Goal: Task Accomplishment & Management: Complete application form

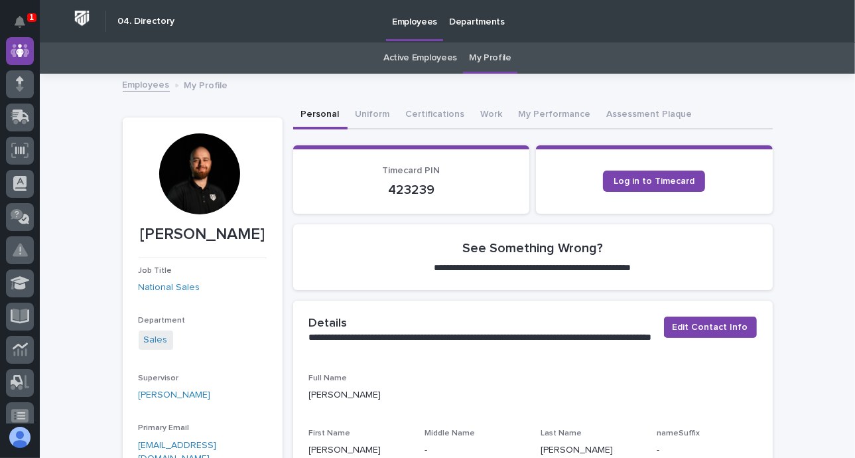
click at [775, 65] on div "Active Employees My Profile" at bounding box center [447, 57] width 815 height 31
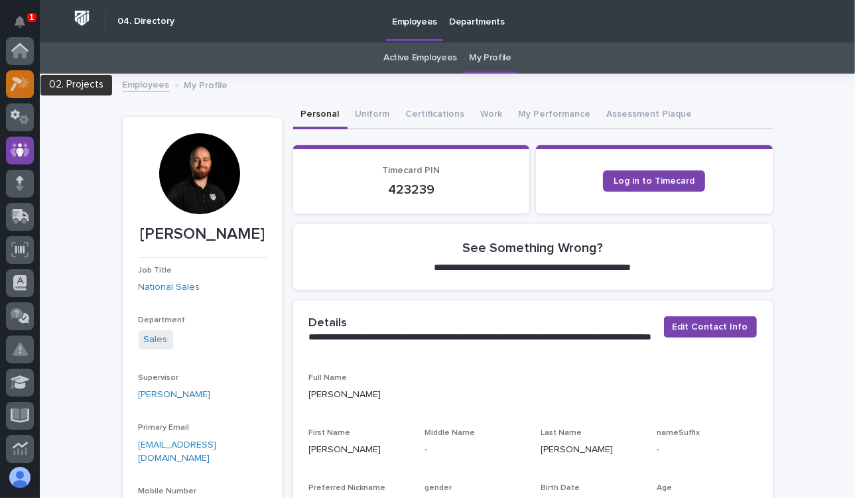
click at [30, 76] on div at bounding box center [20, 84] width 28 height 28
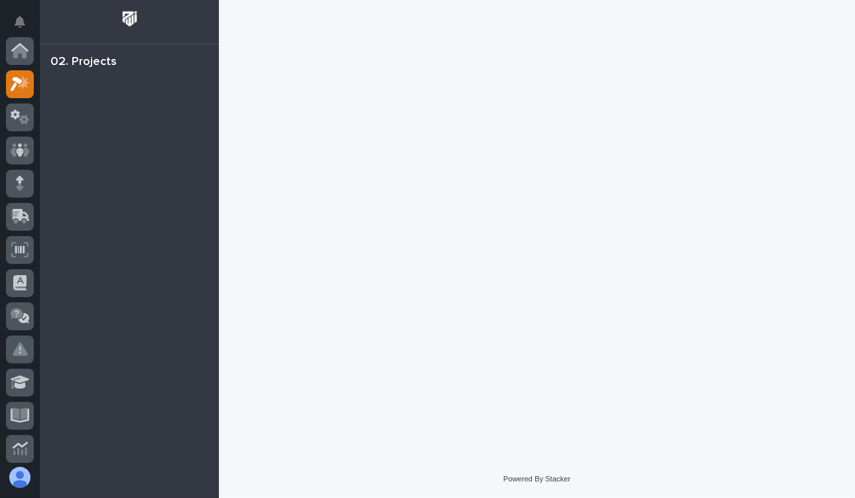
scroll to position [33, 0]
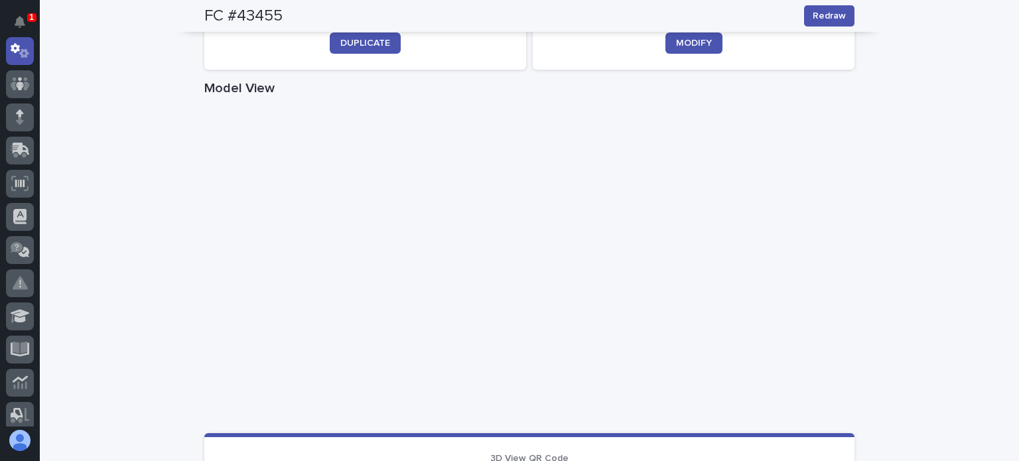
scroll to position [531, 0]
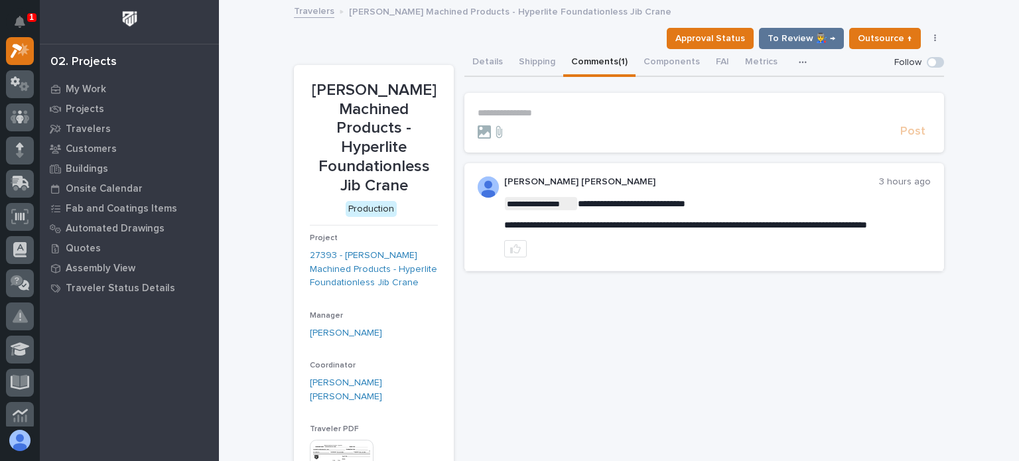
click at [539, 135] on div at bounding box center [686, 131] width 417 height 13
click at [541, 117] on p "**********" at bounding box center [704, 112] width 453 height 11
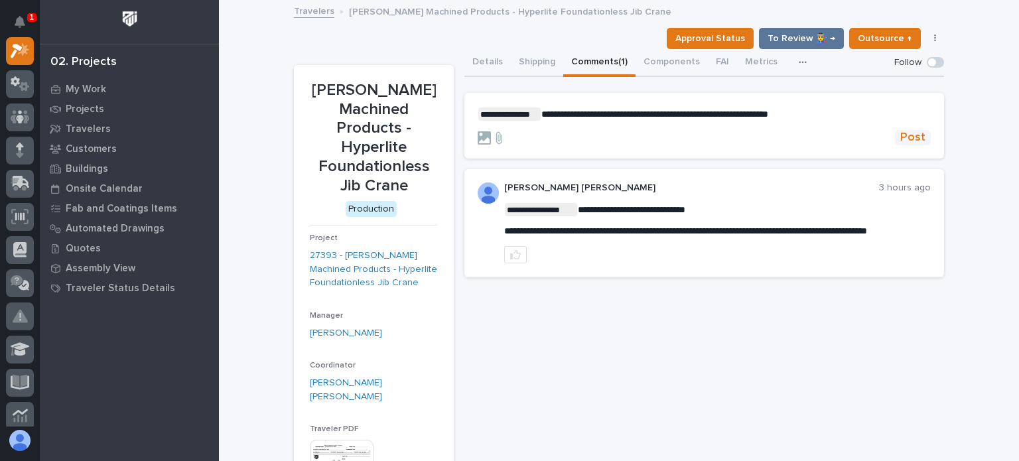
click at [915, 133] on span "Post" at bounding box center [912, 137] width 25 height 15
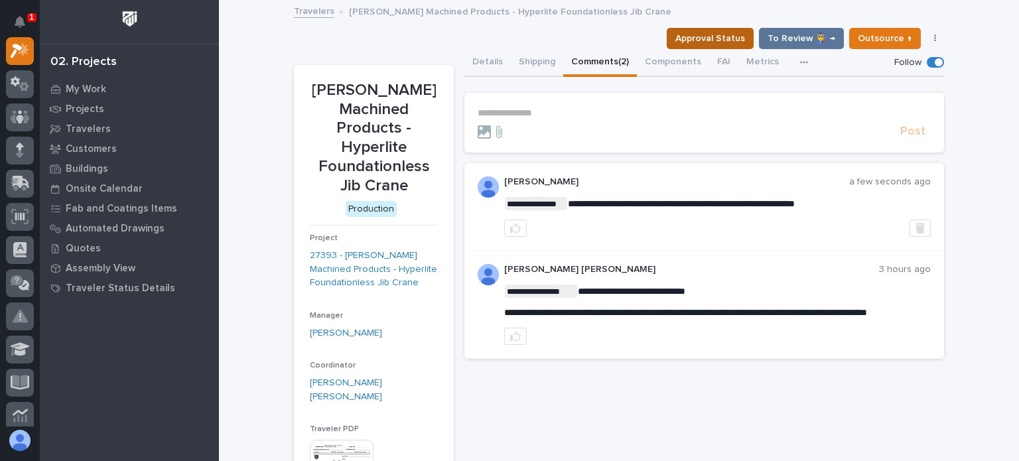
click at [736, 42] on span "Approval Status" at bounding box center [710, 39] width 70 height 16
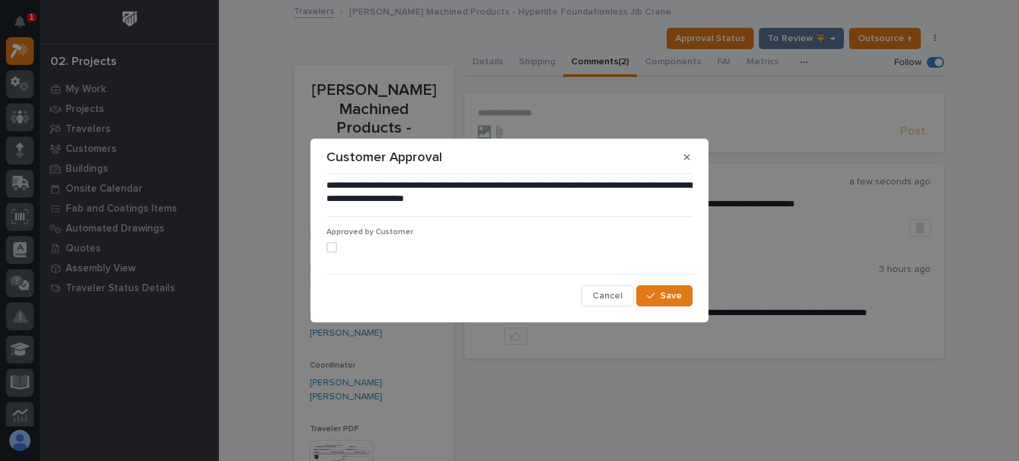
click at [338, 243] on label at bounding box center [509, 247] width 366 height 11
click at [660, 302] on button "Save" at bounding box center [664, 295] width 56 height 21
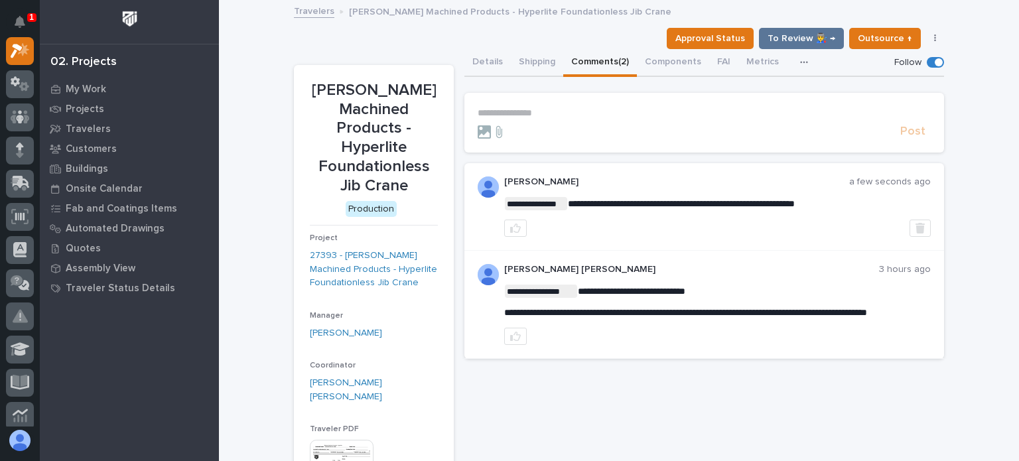
click at [481, 67] on button "Details" at bounding box center [487, 63] width 46 height 28
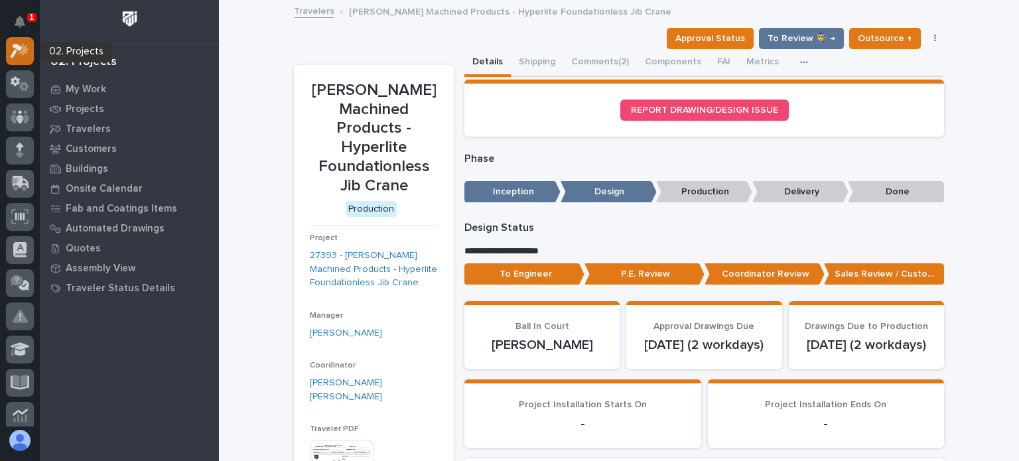
click at [27, 60] on div at bounding box center [20, 51] width 28 height 28
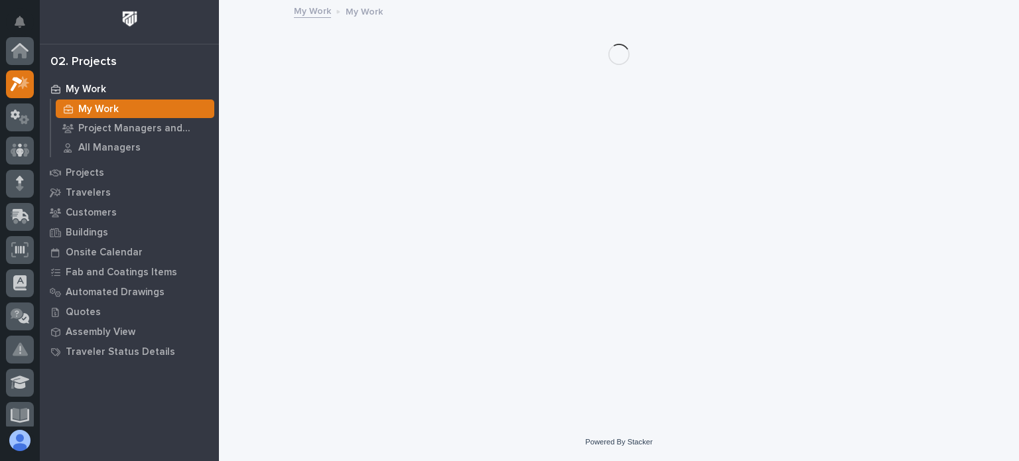
scroll to position [33, 0]
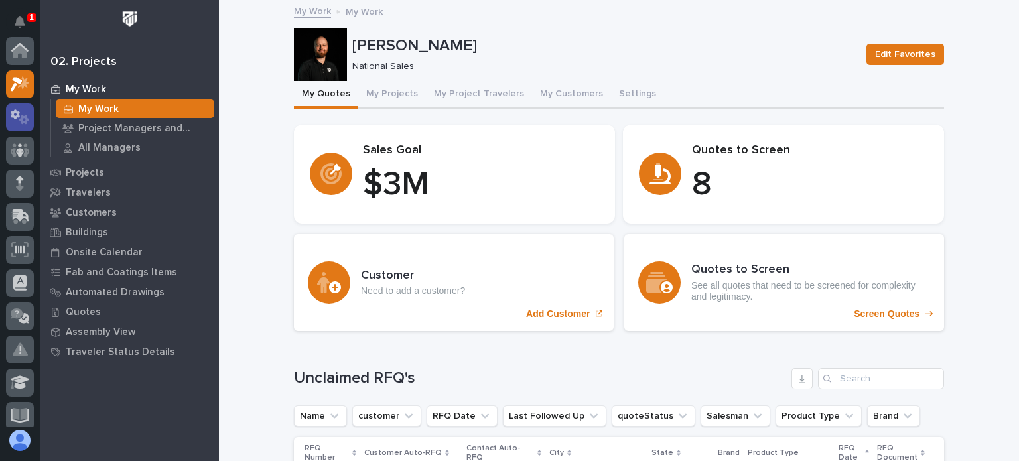
scroll to position [33, 0]
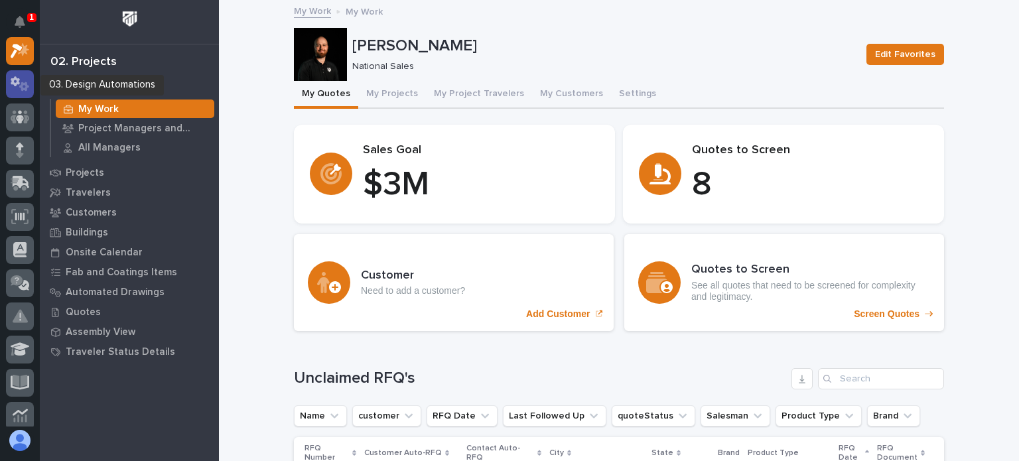
click at [17, 79] on icon at bounding box center [15, 81] width 9 height 10
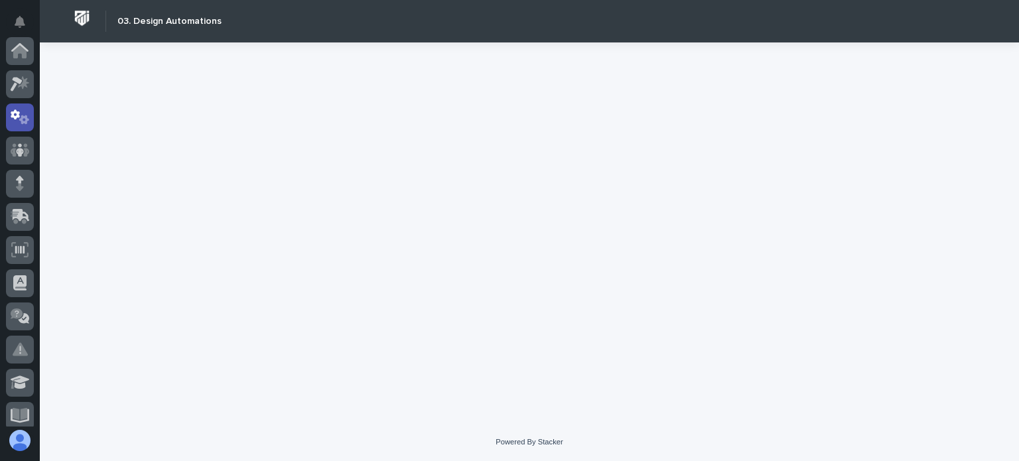
scroll to position [66, 0]
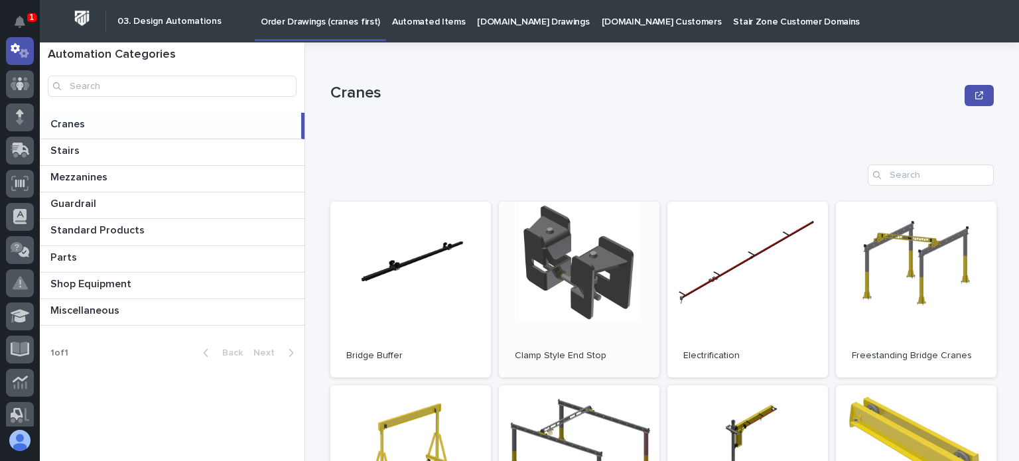
scroll to position [133, 0]
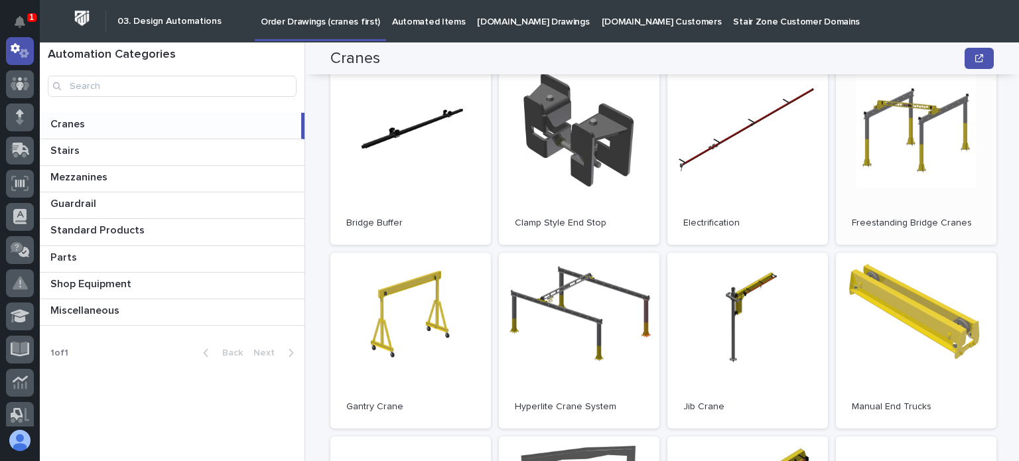
click at [895, 141] on link "Open" at bounding box center [916, 157] width 161 height 176
click at [964, 135] on link "Open" at bounding box center [916, 157] width 161 height 176
click at [886, 176] on link "Open" at bounding box center [916, 157] width 161 height 176
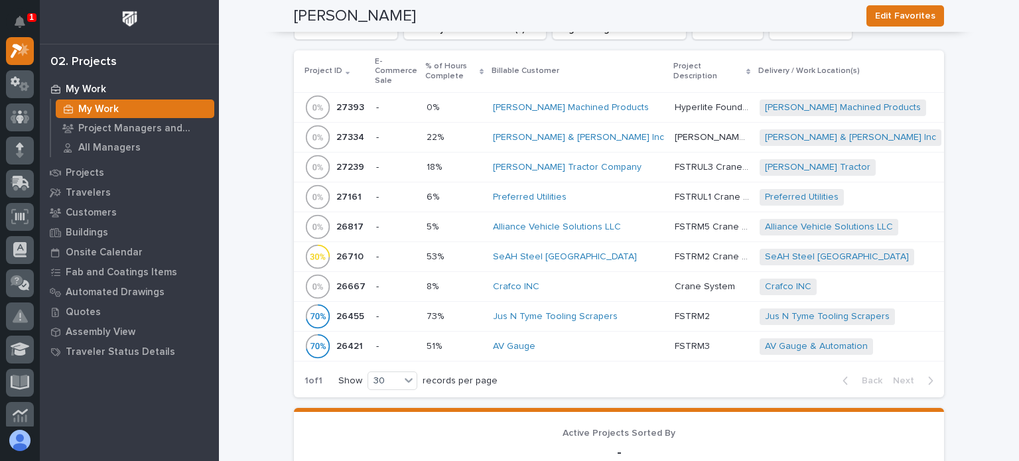
scroll to position [66, 0]
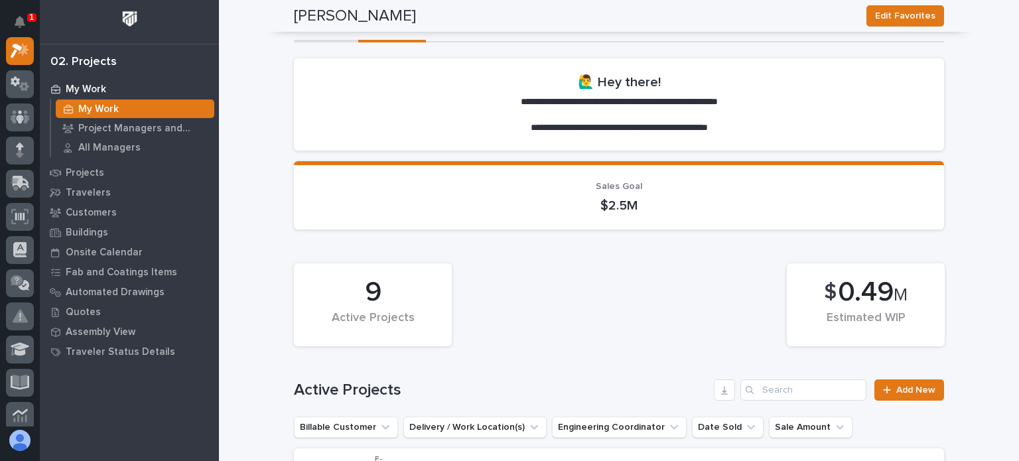
click at [322, 27] on button "My Quotes" at bounding box center [326, 29] width 64 height 28
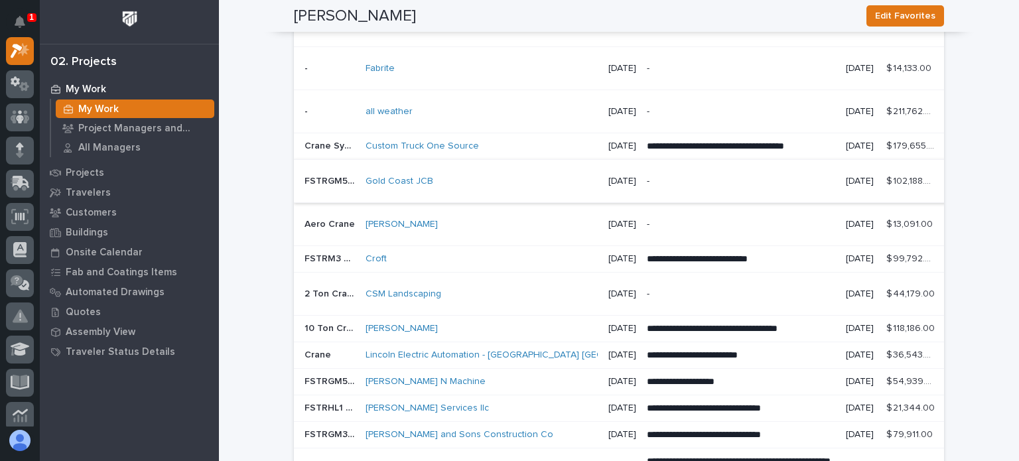
scroll to position [1538, 0]
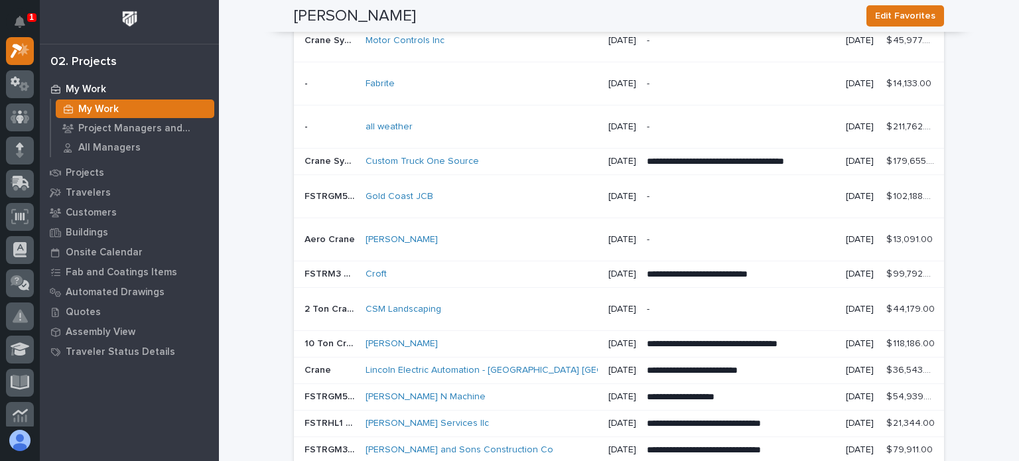
click at [438, 133] on div "all weather" at bounding box center [482, 126] width 232 height 11
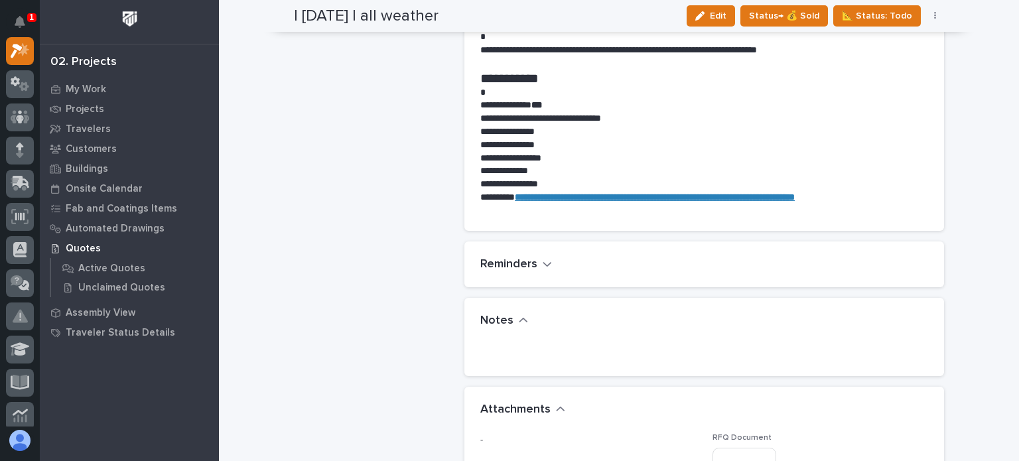
scroll to position [1061, 0]
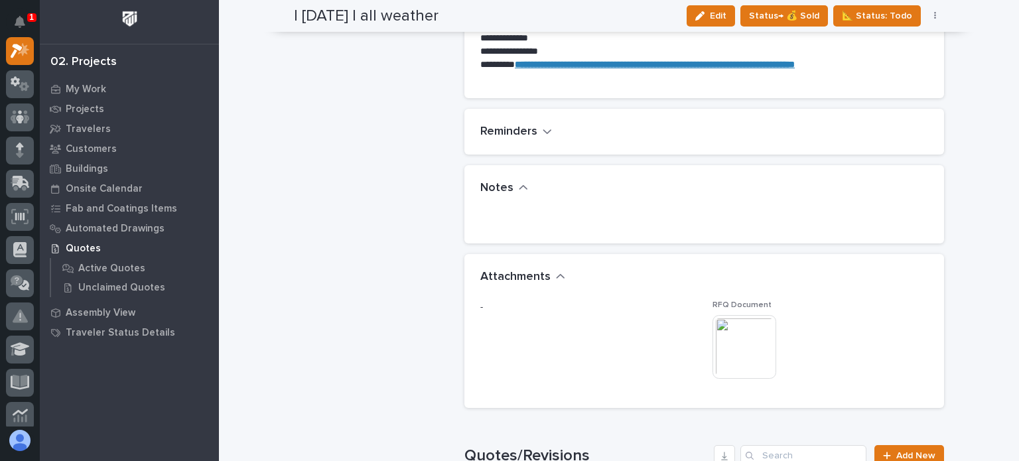
click at [734, 365] on img at bounding box center [744, 347] width 64 height 64
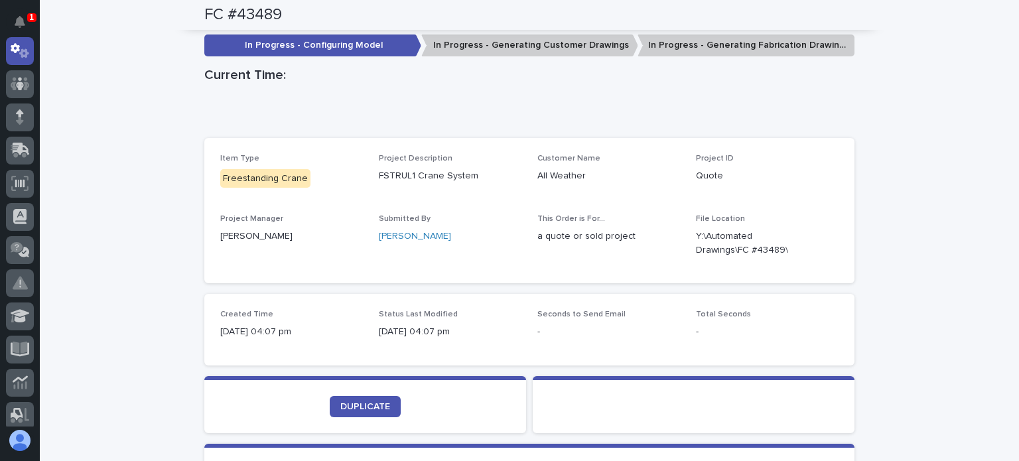
scroll to position [332, 0]
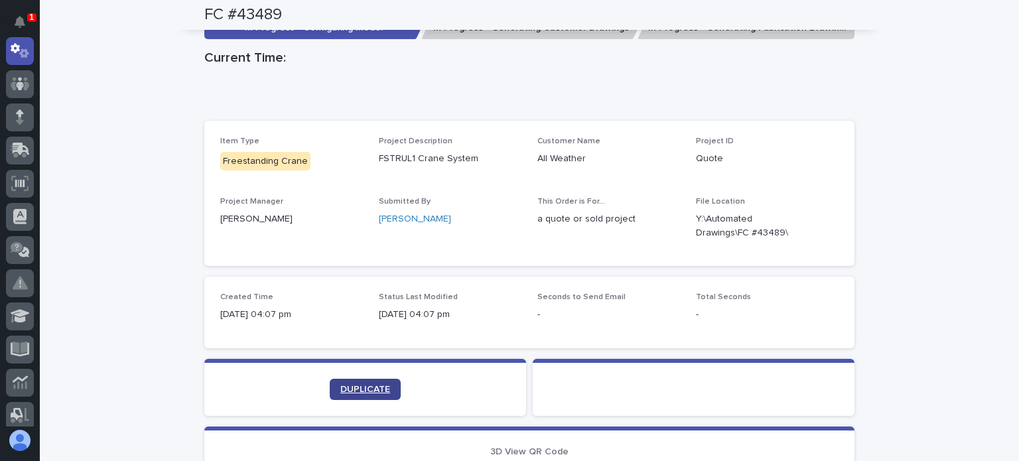
click at [371, 388] on span "DUPLICATE" at bounding box center [365, 389] width 50 height 9
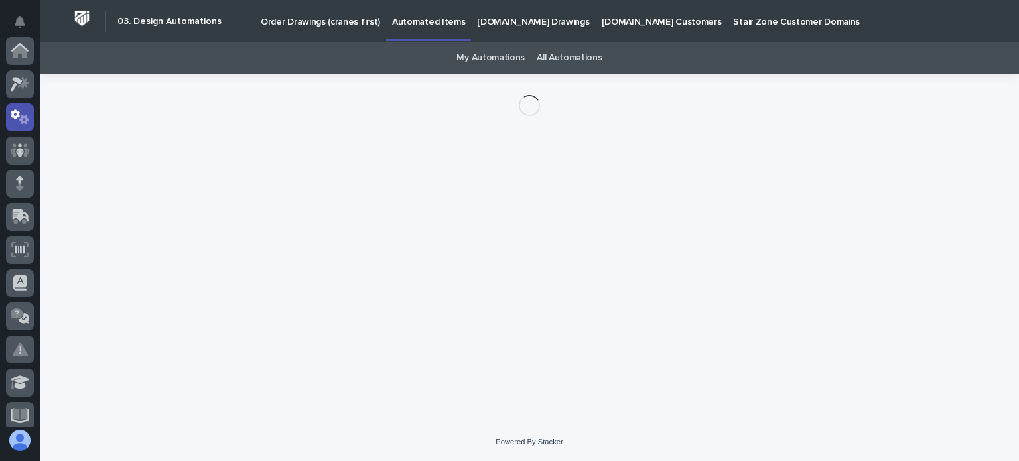
scroll to position [66, 0]
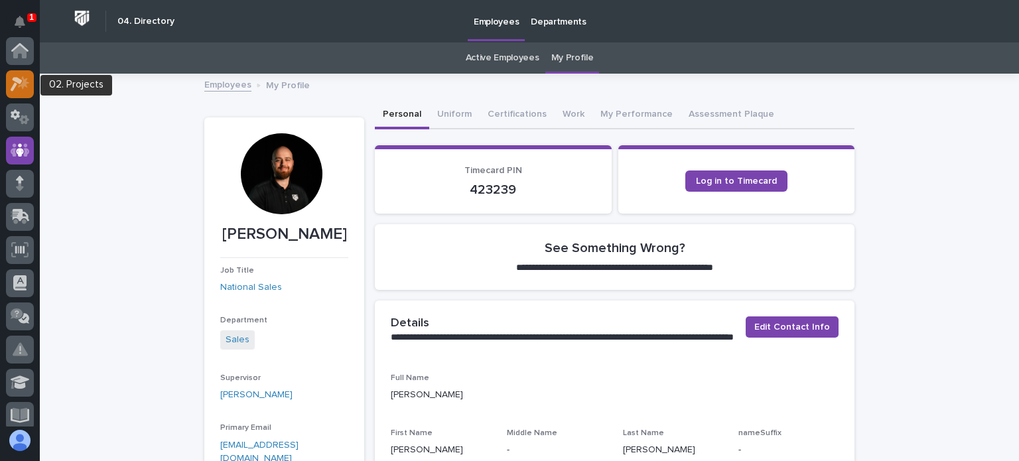
click at [16, 71] on div at bounding box center [20, 84] width 28 height 28
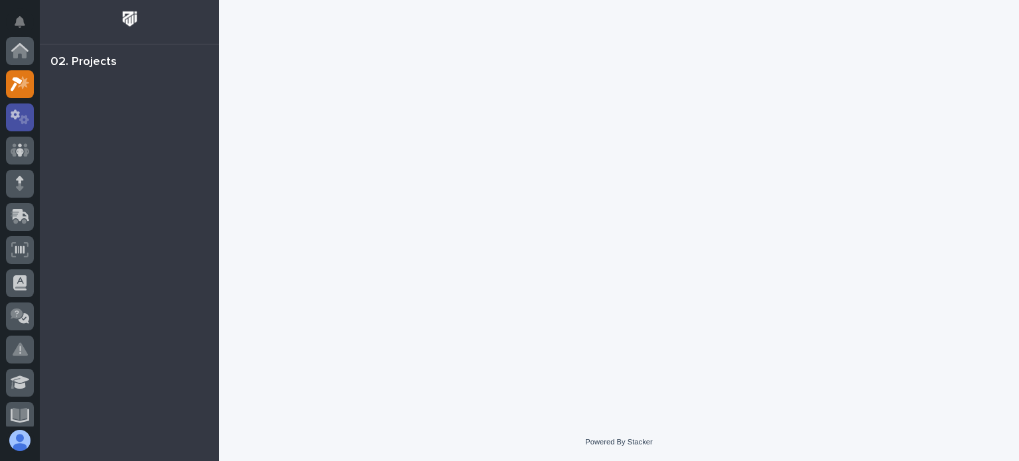
scroll to position [33, 0]
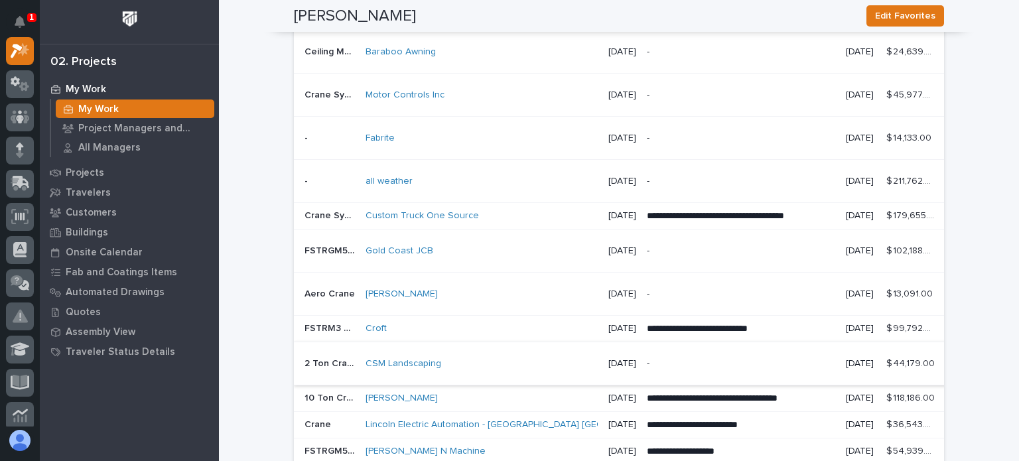
scroll to position [1351, 0]
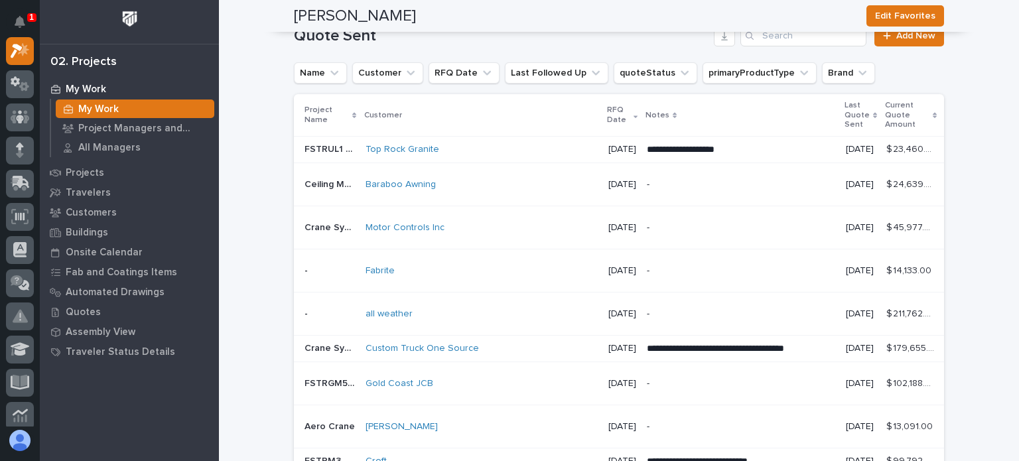
click at [493, 239] on div "Motor Controls Inc" at bounding box center [482, 228] width 232 height 22
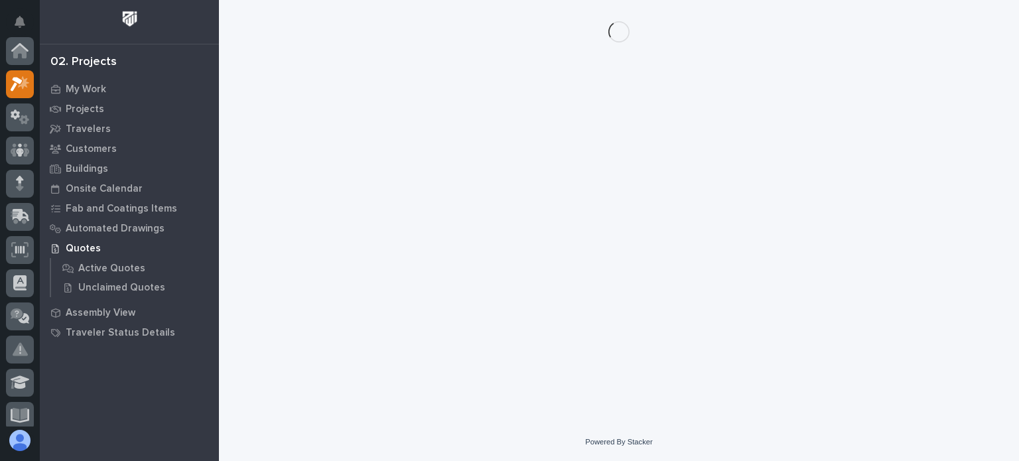
scroll to position [33, 0]
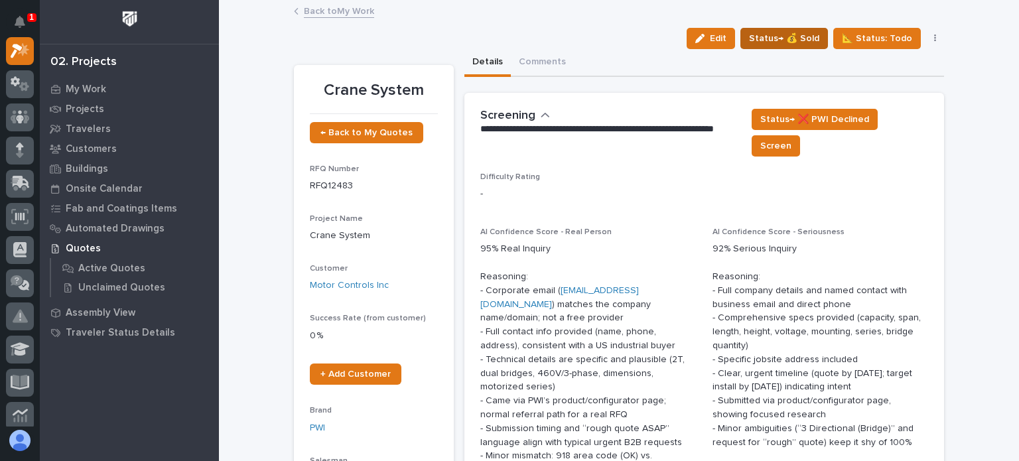
click at [791, 36] on span "Status→ 💰 Sold" at bounding box center [784, 39] width 70 height 16
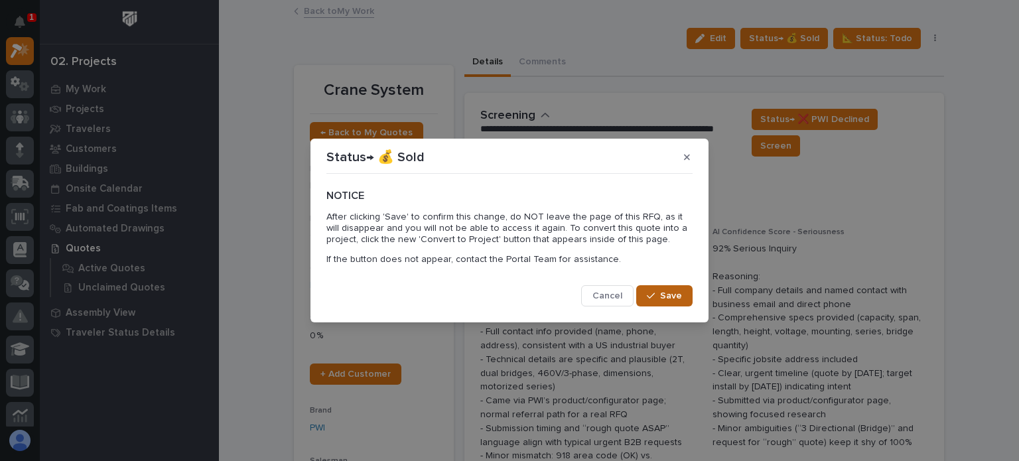
click at [679, 289] on button "Save" at bounding box center [664, 295] width 56 height 21
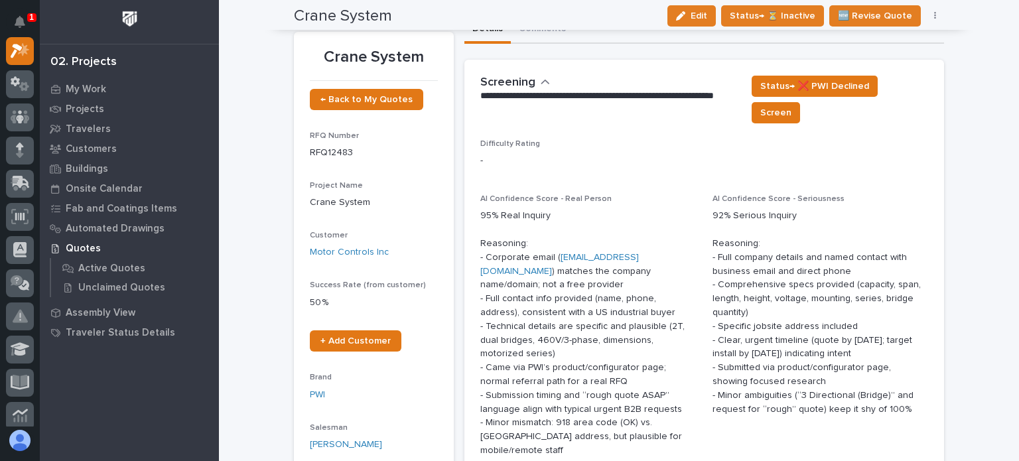
scroll to position [0, 0]
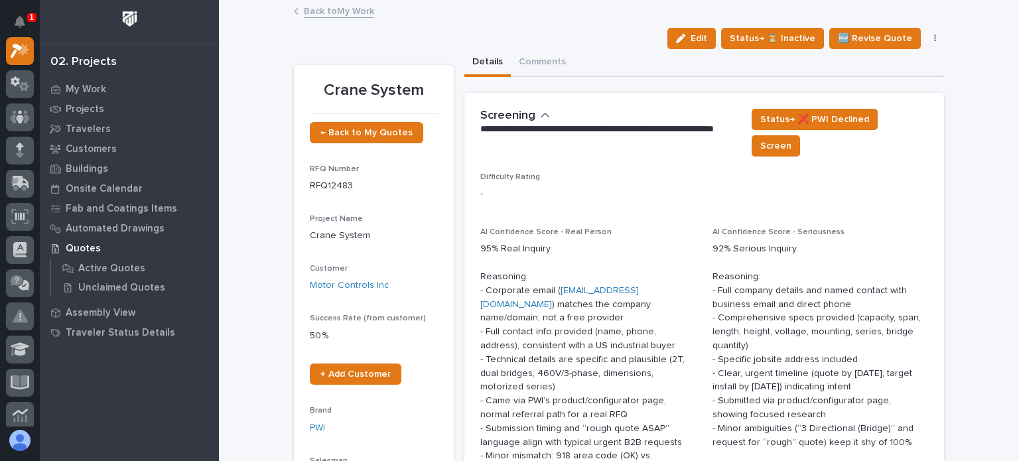
click at [933, 35] on button "button" at bounding box center [935, 38] width 19 height 9
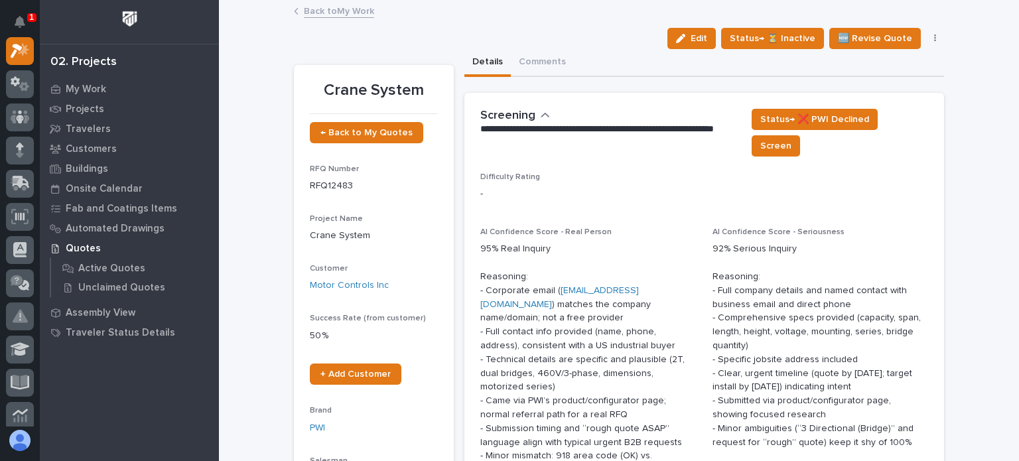
click at [345, 15] on link "Back to My Work" at bounding box center [339, 10] width 70 height 15
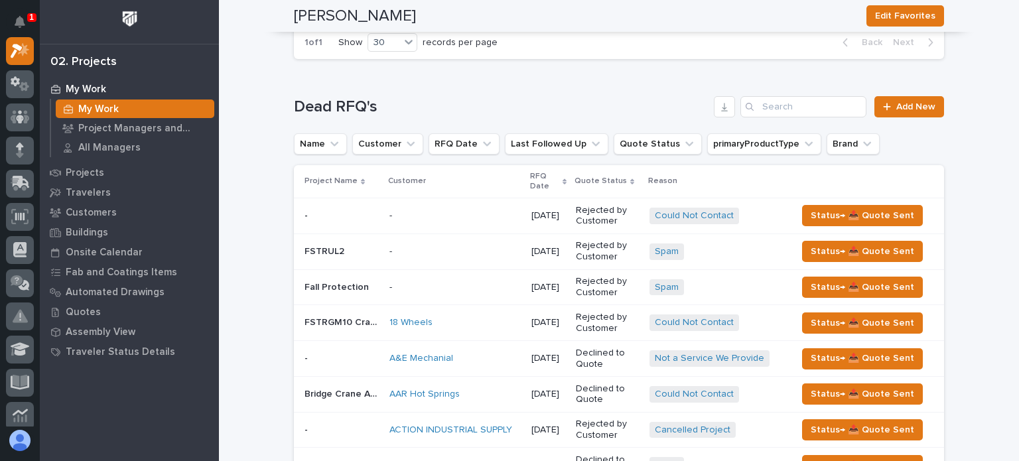
scroll to position [4038, 0]
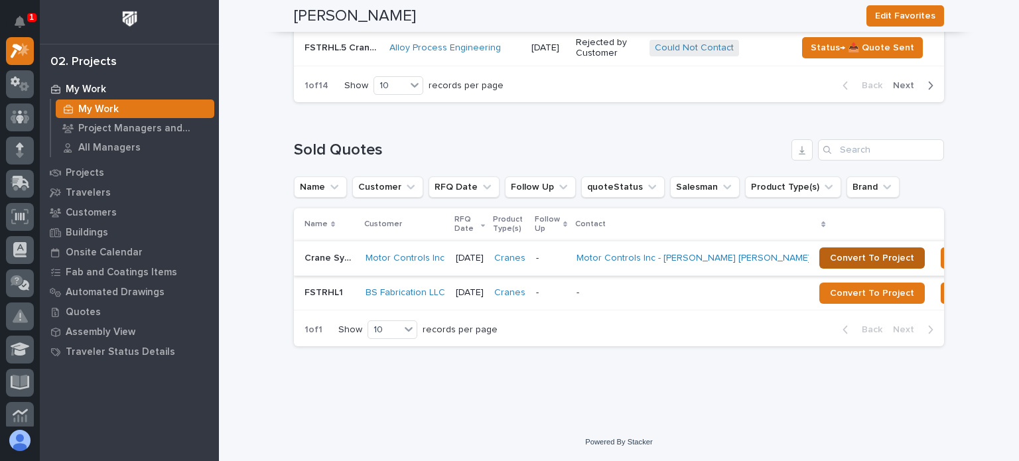
click at [830, 253] on span "Convert To Project" at bounding box center [872, 257] width 84 height 9
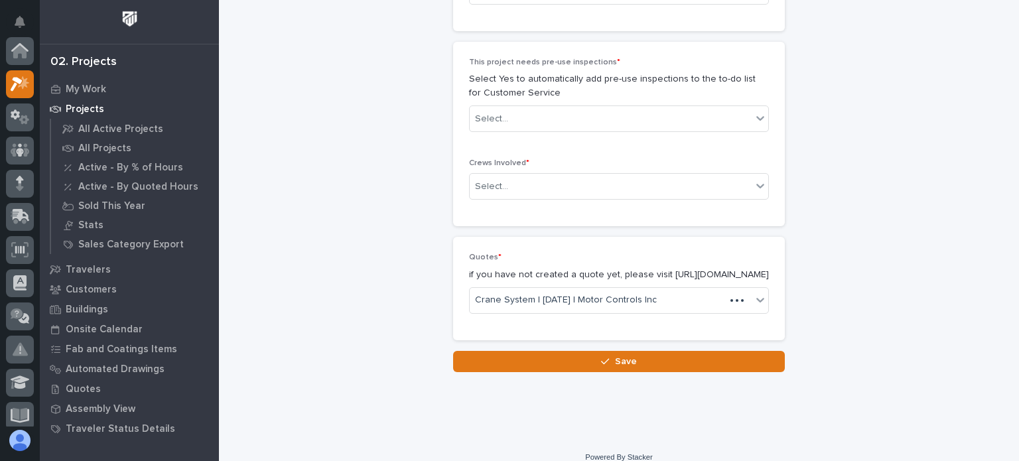
scroll to position [33, 0]
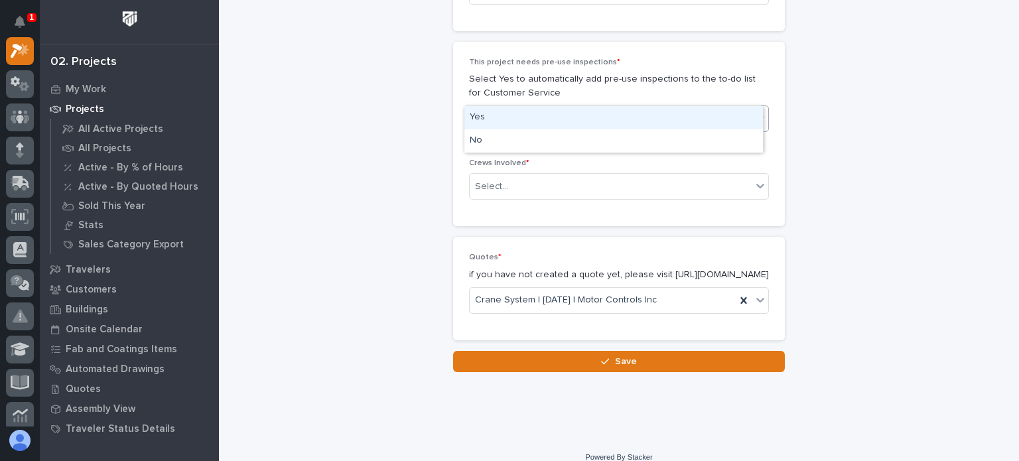
click at [561, 108] on div "Select..." at bounding box center [611, 119] width 282 height 22
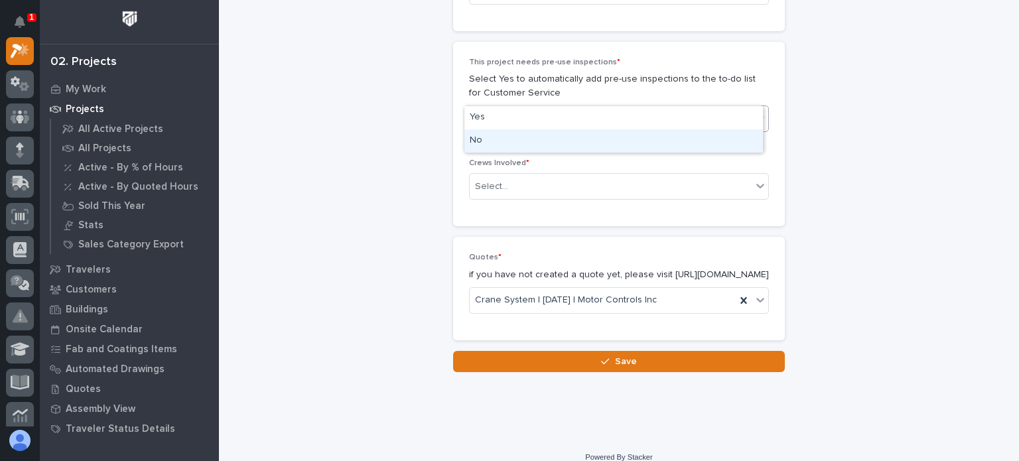
click at [526, 142] on div "No" at bounding box center [613, 140] width 299 height 23
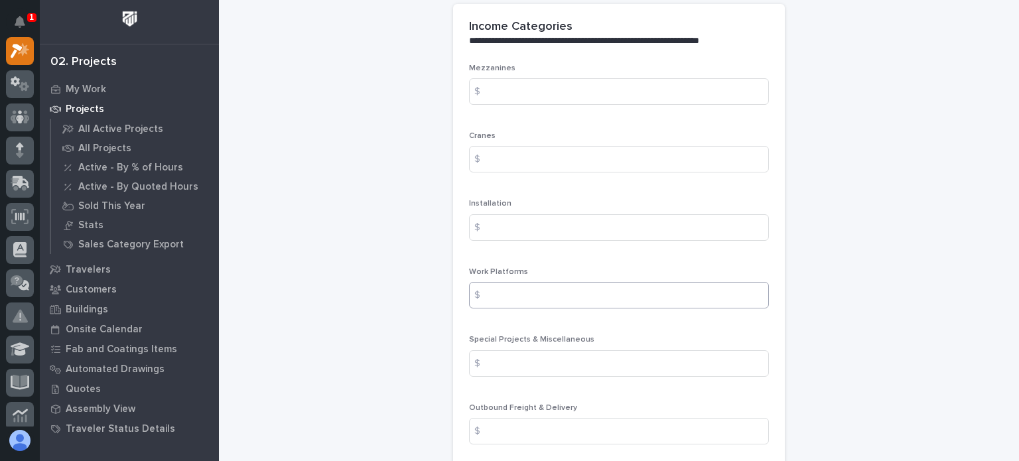
scroll to position [1503, 0]
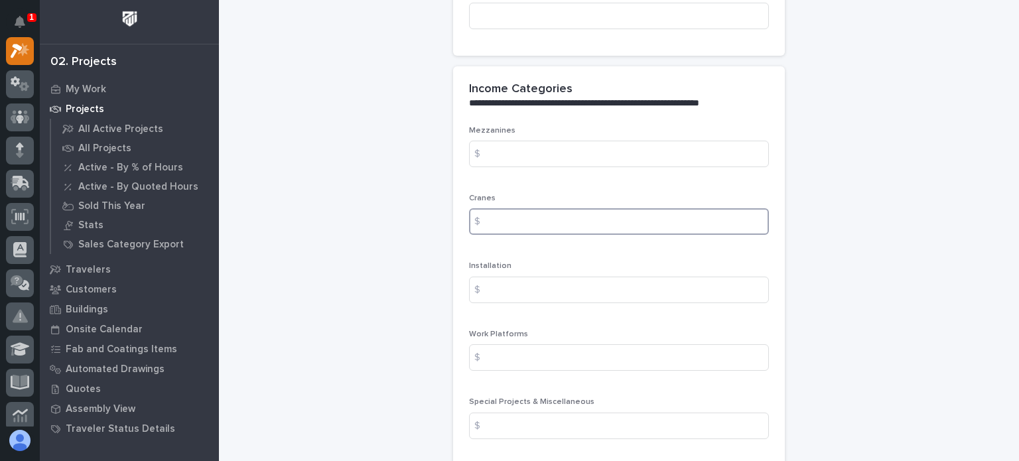
click at [531, 208] on input at bounding box center [619, 221] width 300 height 27
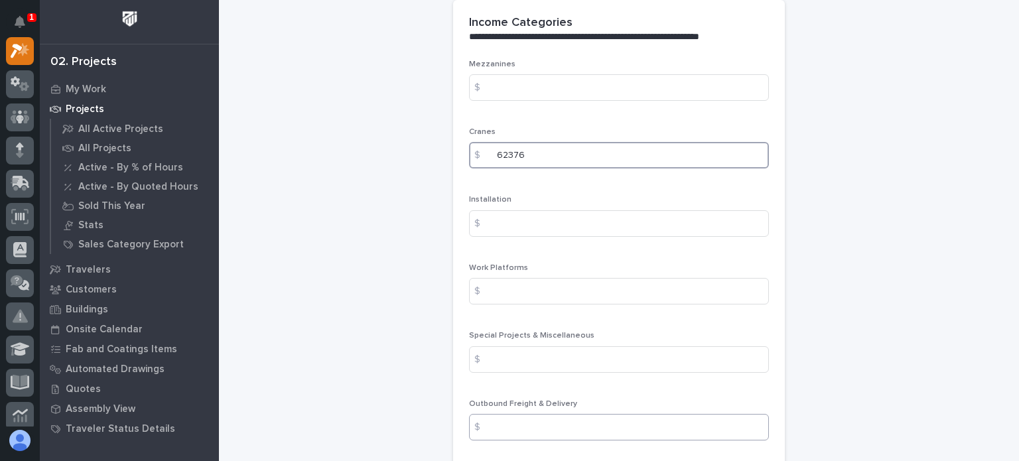
type input "62376"
click at [541, 414] on input at bounding box center [619, 427] width 300 height 27
type input "2395"
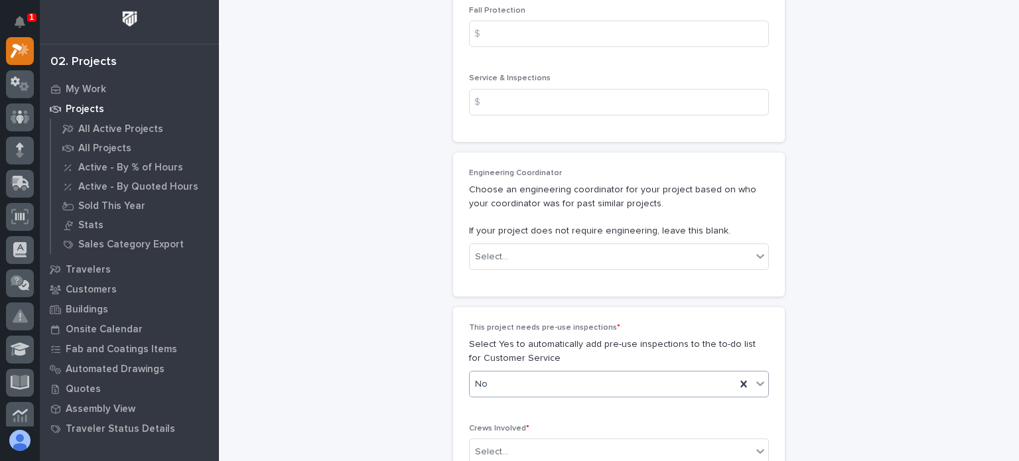
scroll to position [2233, 0]
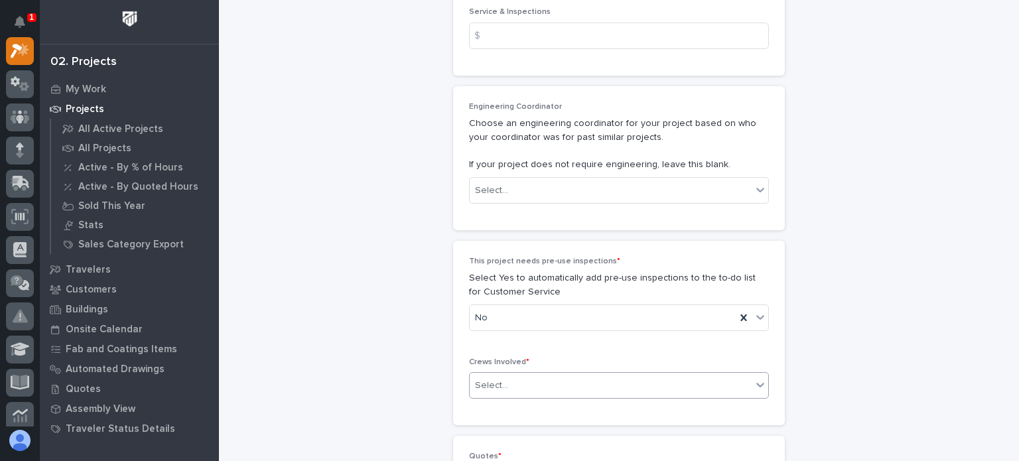
click at [531, 375] on div "Select..." at bounding box center [611, 386] width 282 height 22
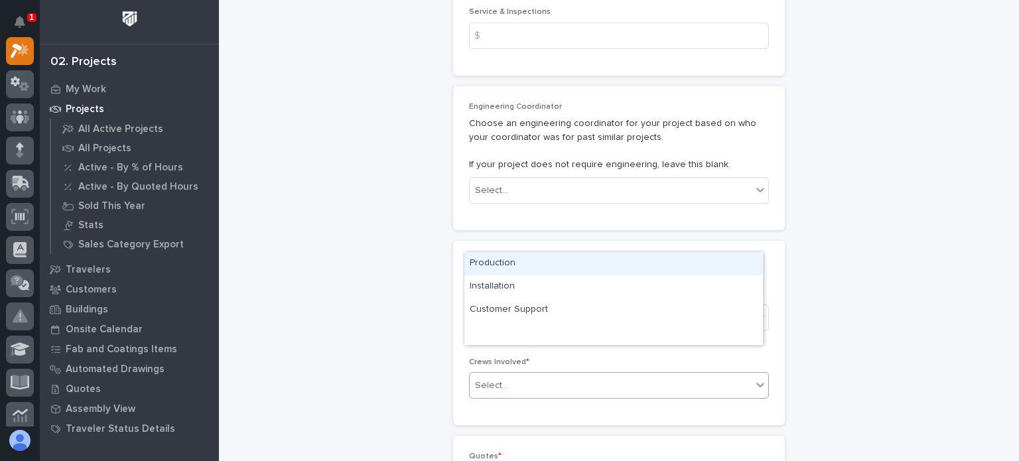
click at [517, 266] on div "Production" at bounding box center [613, 263] width 299 height 23
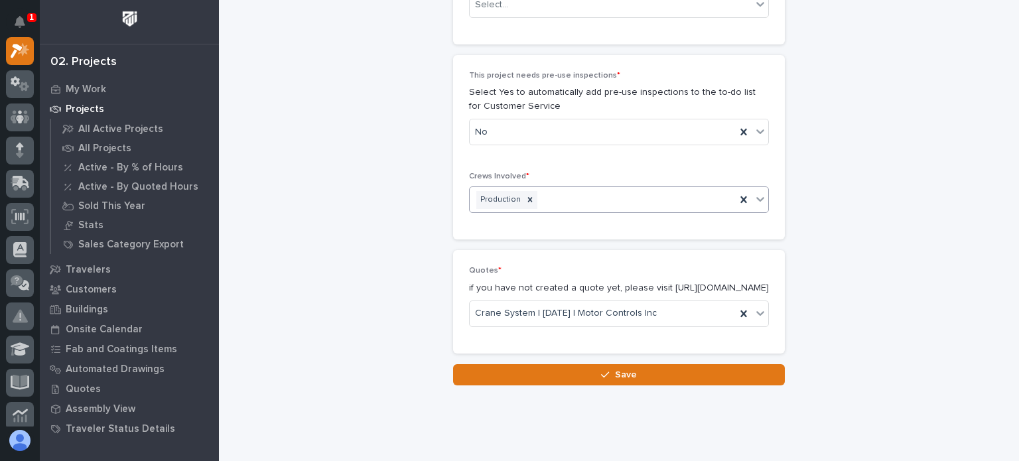
scroll to position [2432, 0]
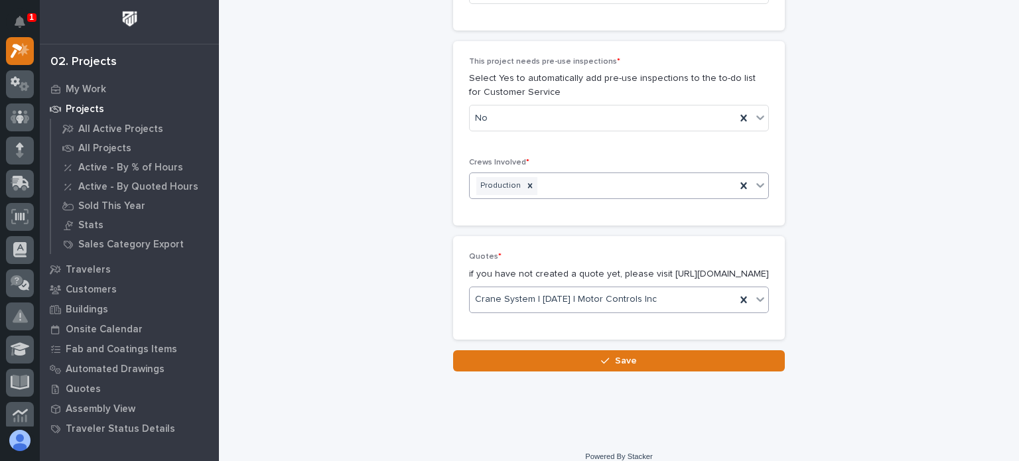
click at [702, 289] on div "Crane System | [DATE] | Motor Controls Inc" at bounding box center [603, 300] width 266 height 22
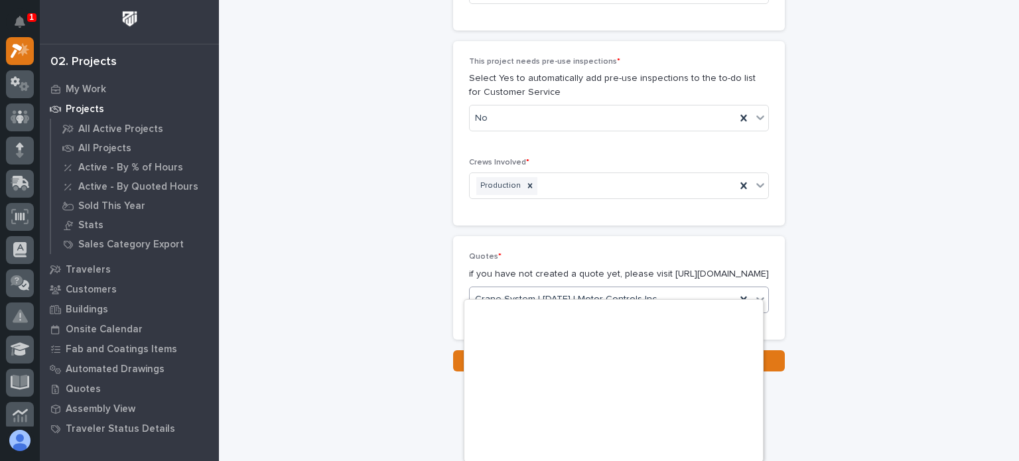
scroll to position [5131, 0]
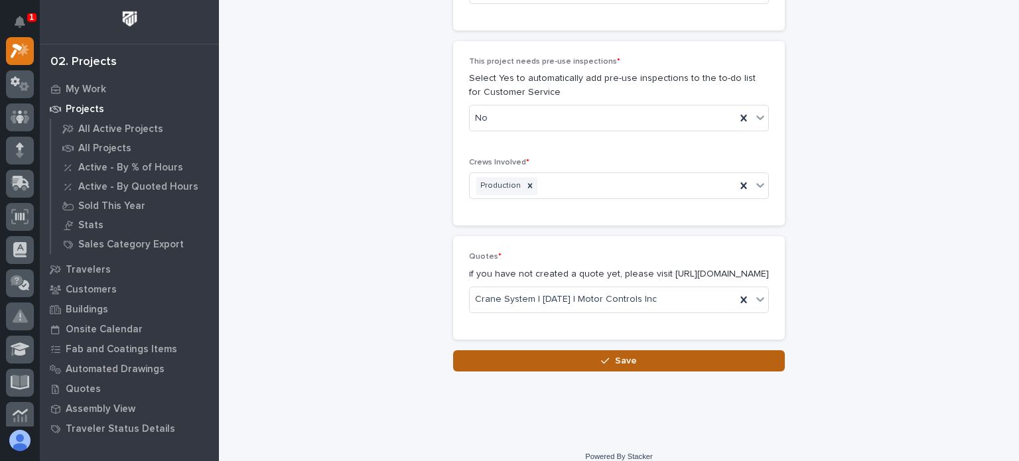
click at [684, 350] on button "Save" at bounding box center [619, 360] width 332 height 21
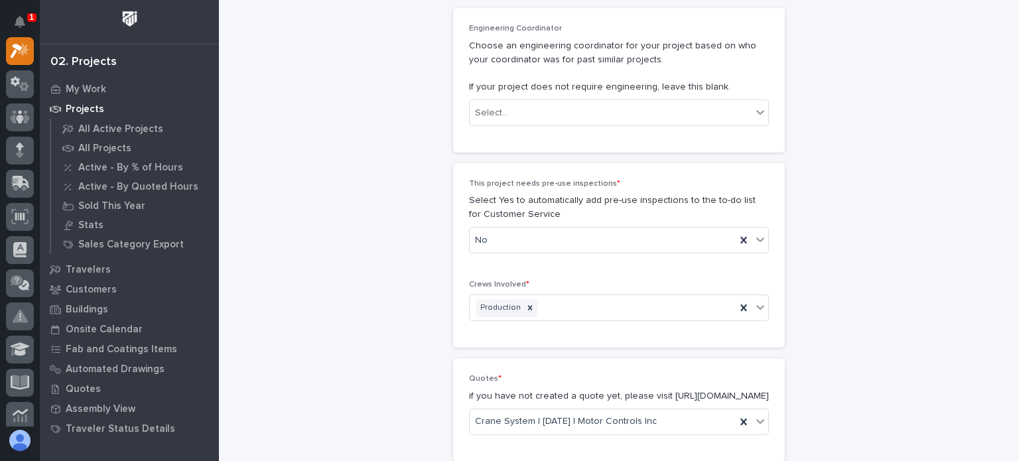
scroll to position [909, 0]
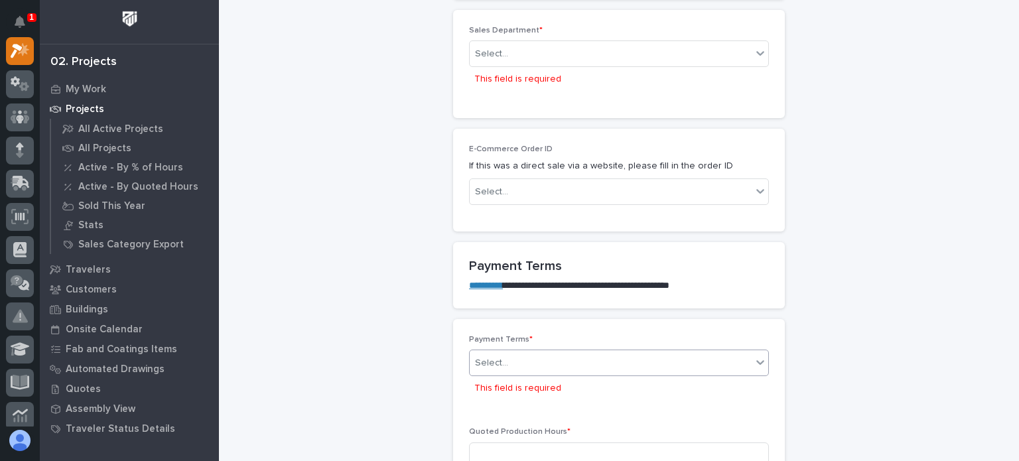
click at [623, 352] on div "Select..." at bounding box center [611, 363] width 282 height 22
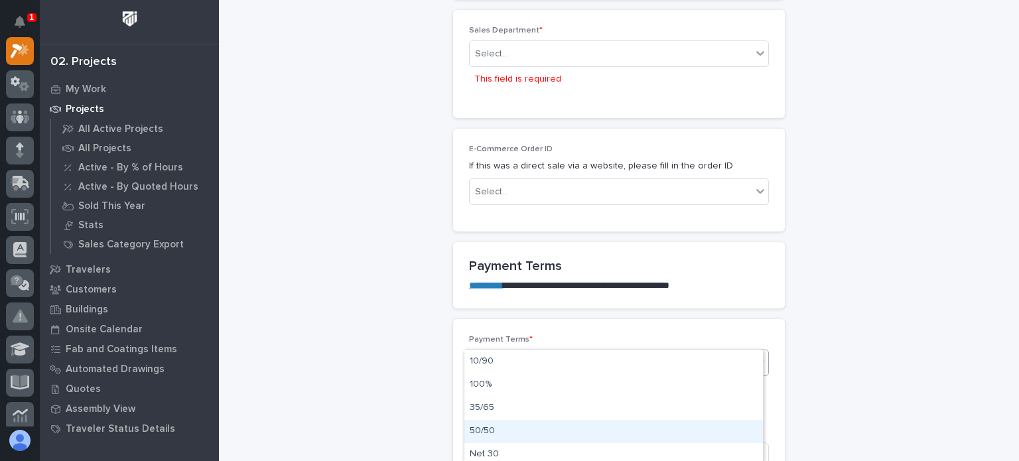
click at [526, 436] on div "50/50" at bounding box center [613, 431] width 299 height 23
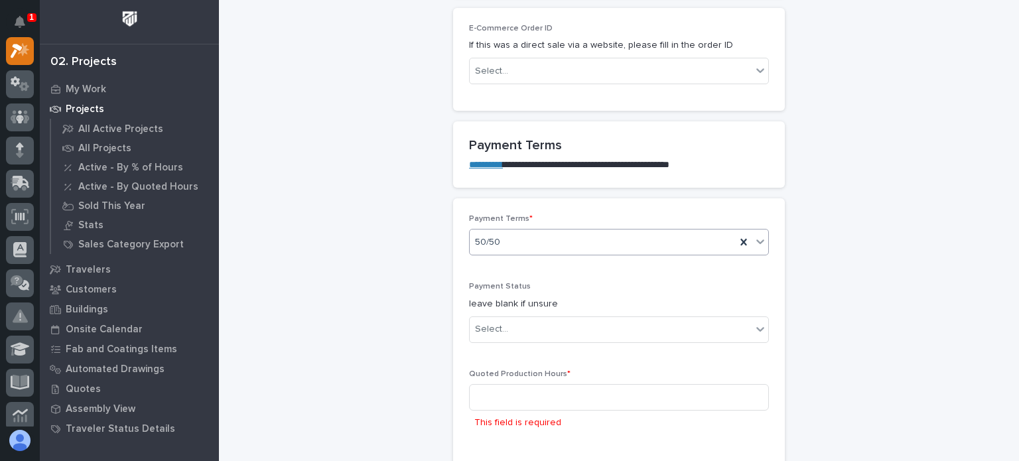
scroll to position [1041, 0]
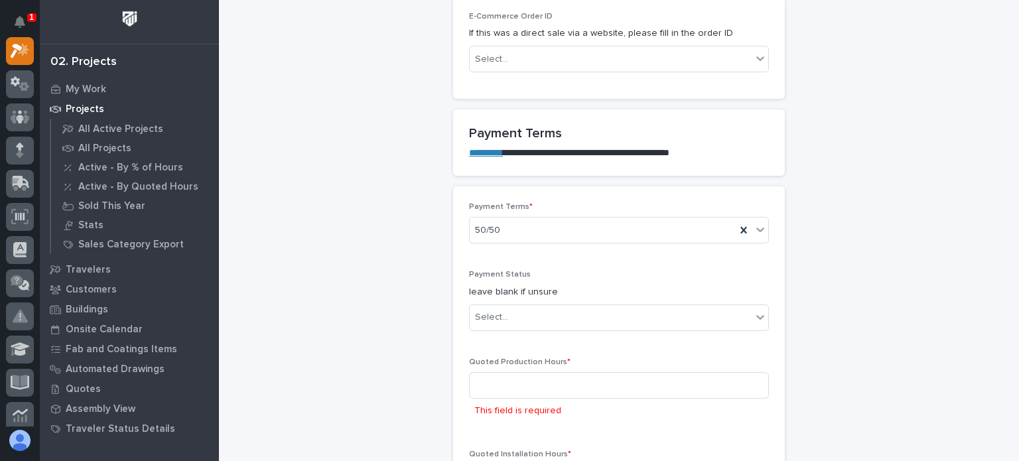
click at [287, 38] on div "**********" at bounding box center [618, 470] width 663 height 3020
click at [512, 306] on div "Select..." at bounding box center [611, 317] width 282 height 22
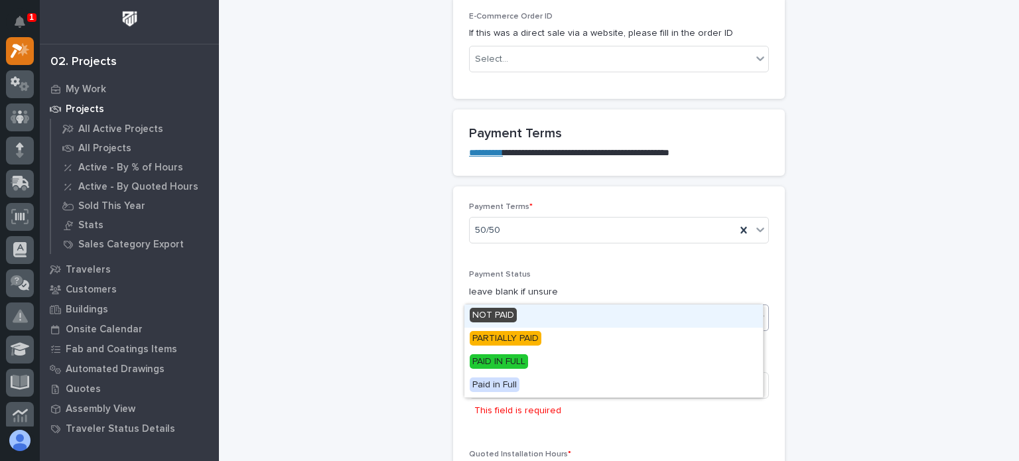
click at [536, 307] on div "NOT PAID" at bounding box center [613, 315] width 299 height 23
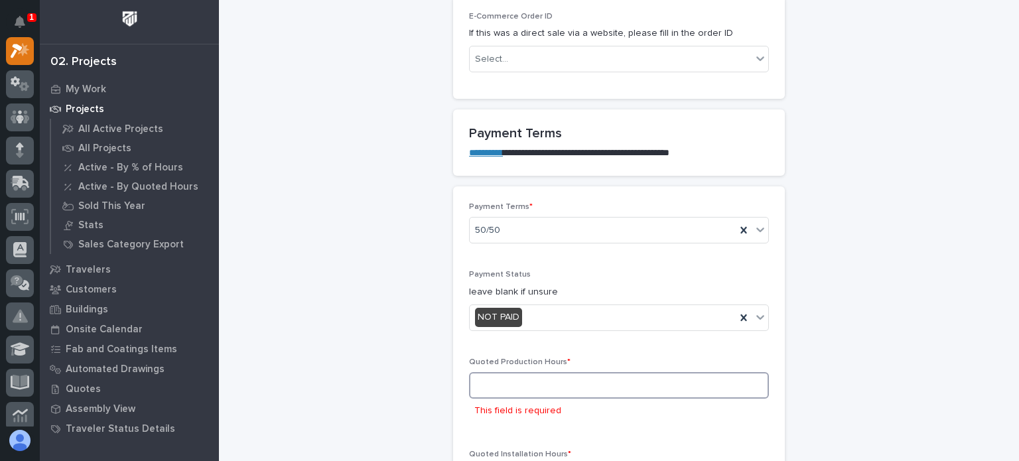
click at [529, 372] on input at bounding box center [619, 385] width 300 height 27
type input "176"
drag, startPoint x: 415, startPoint y: 320, endPoint x: 484, endPoint y: 326, distance: 68.5
click at [415, 320] on div "**********" at bounding box center [619, 441] width 650 height 2962
click at [557, 440] on input at bounding box center [619, 453] width 300 height 27
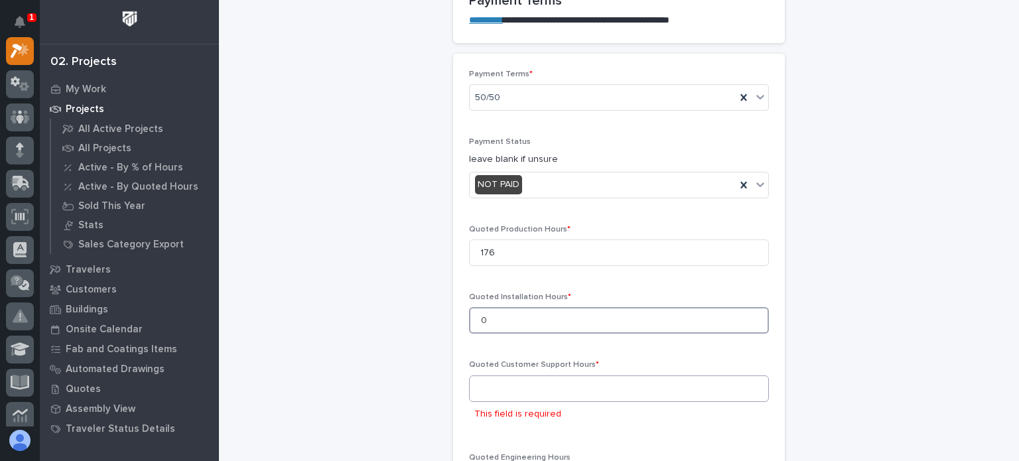
scroll to position [1162, 0]
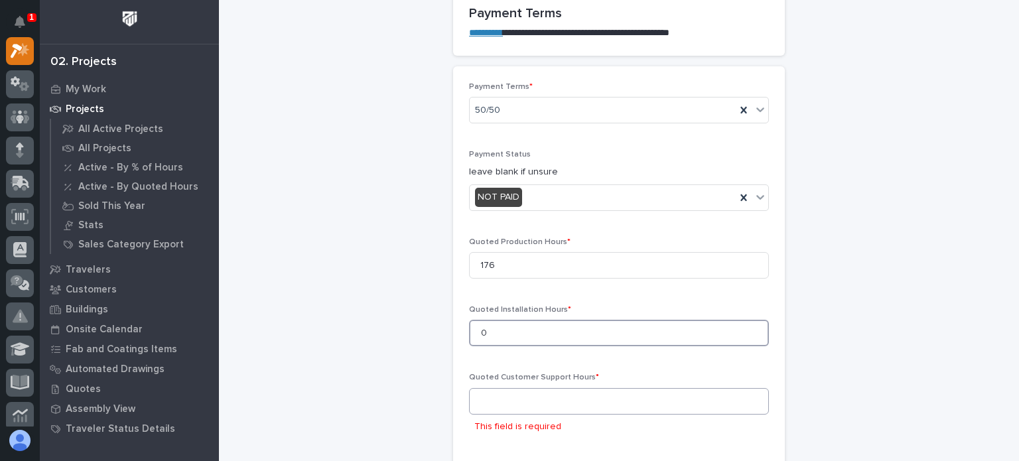
type input "0"
click at [579, 388] on input at bounding box center [619, 401] width 300 height 27
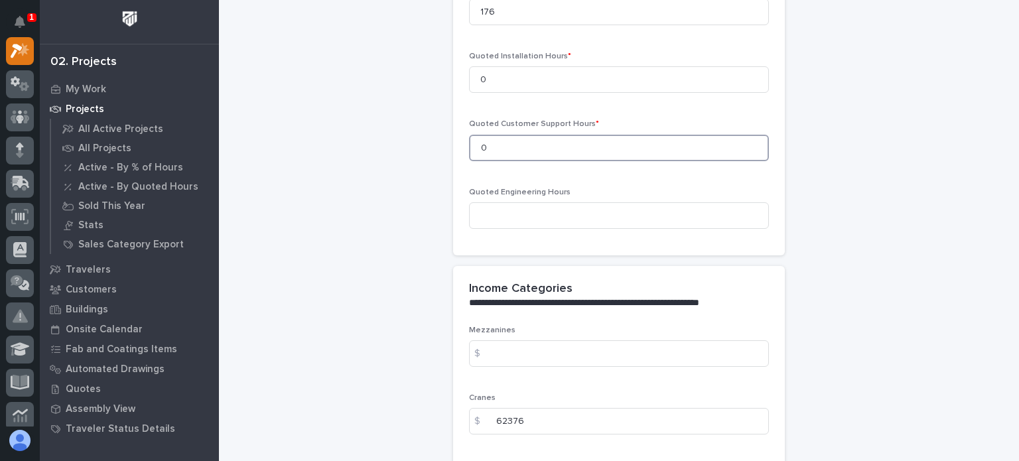
scroll to position [1548, 0]
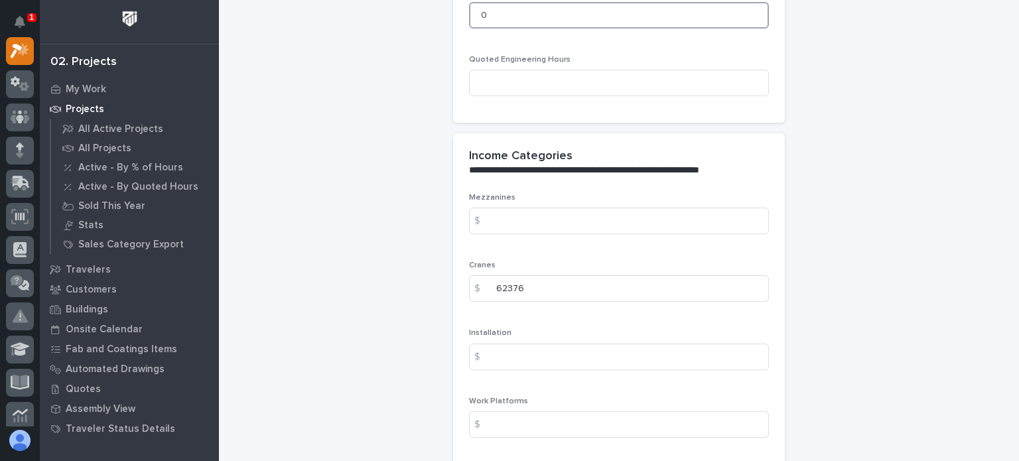
type input "0"
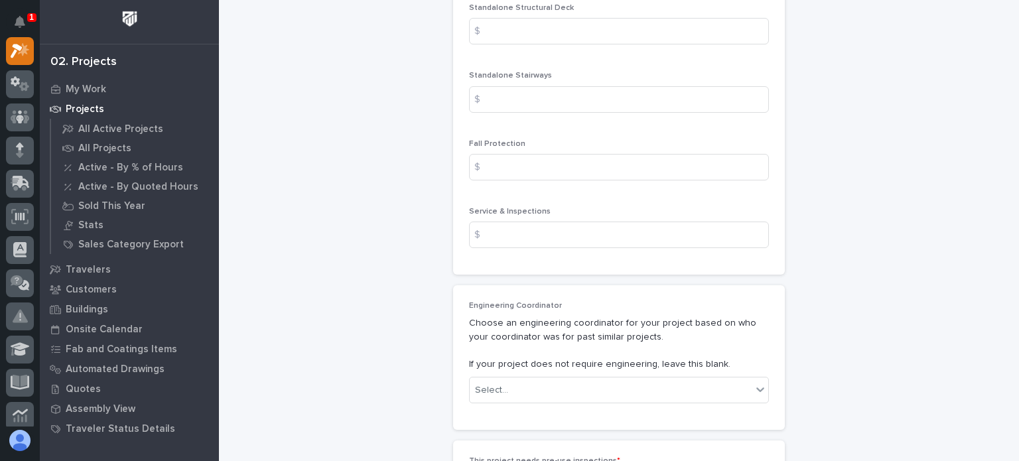
scroll to position [2277, 0]
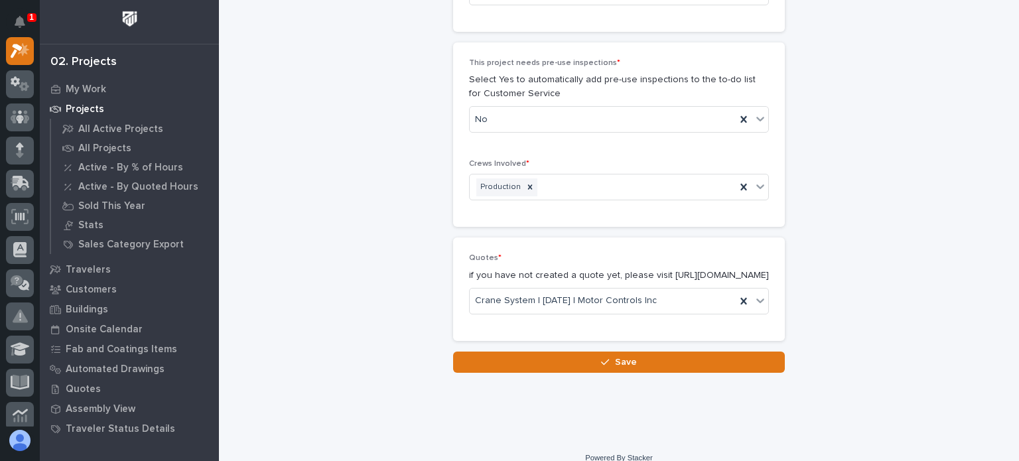
click at [526, 352] on button "Save" at bounding box center [619, 362] width 332 height 21
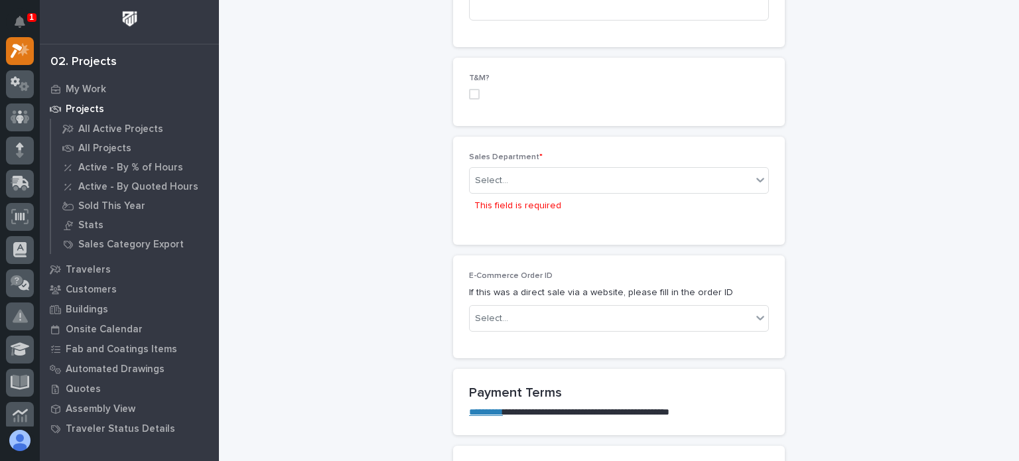
scroll to position [776, 0]
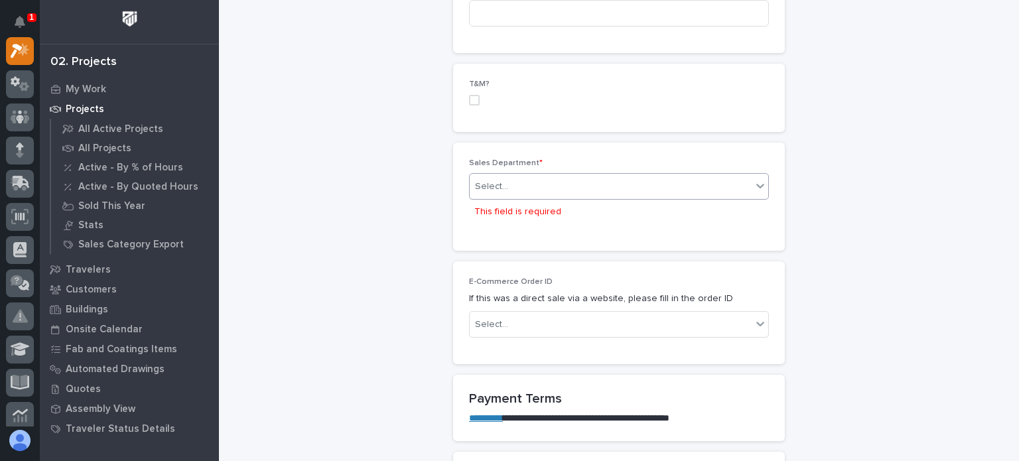
click at [491, 180] on div "Select..." at bounding box center [491, 187] width 33 height 14
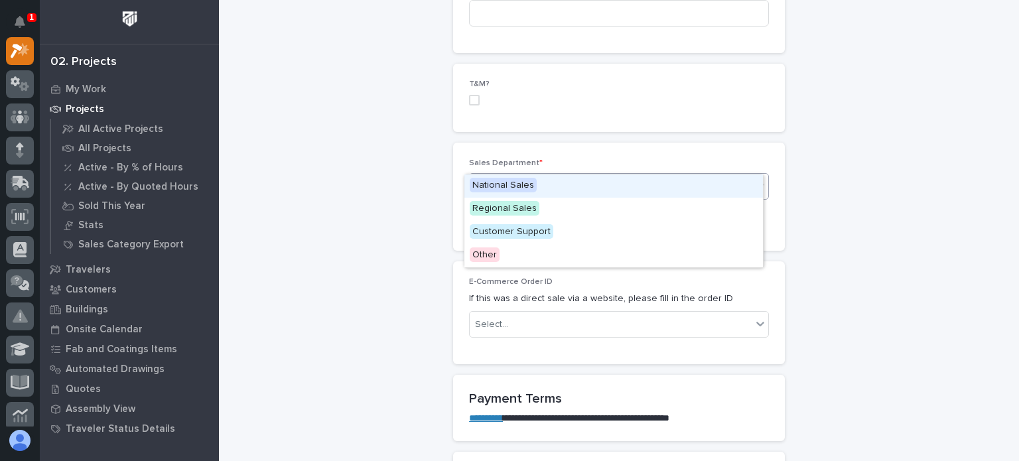
click at [500, 176] on div "National Sales" at bounding box center [613, 185] width 299 height 23
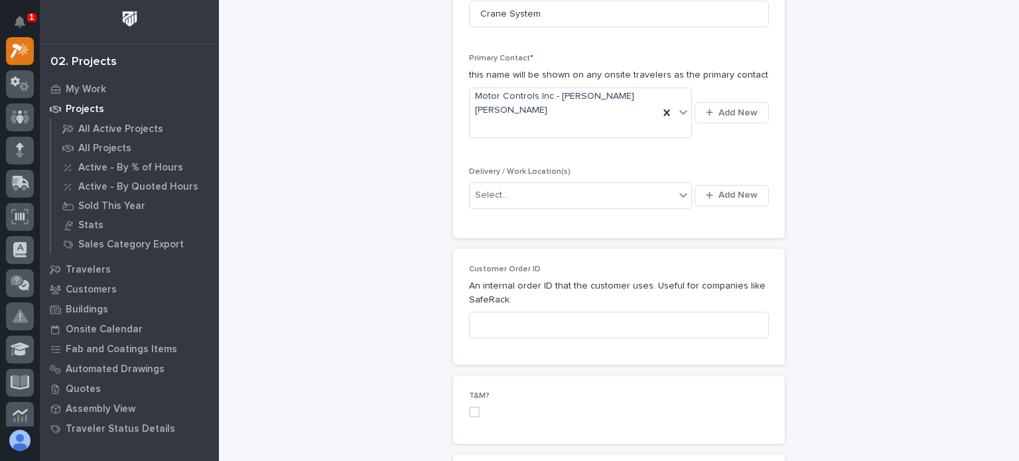
scroll to position [444, 0]
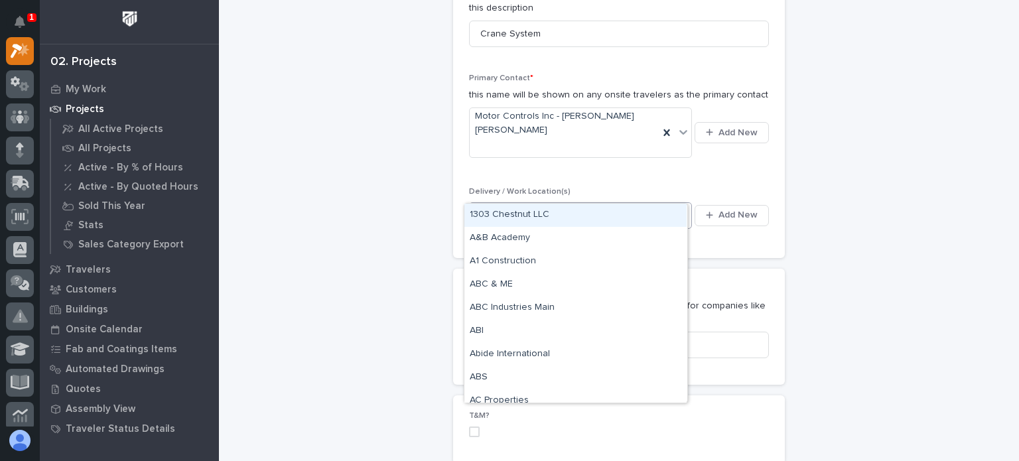
click at [675, 203] on div at bounding box center [683, 215] width 16 height 24
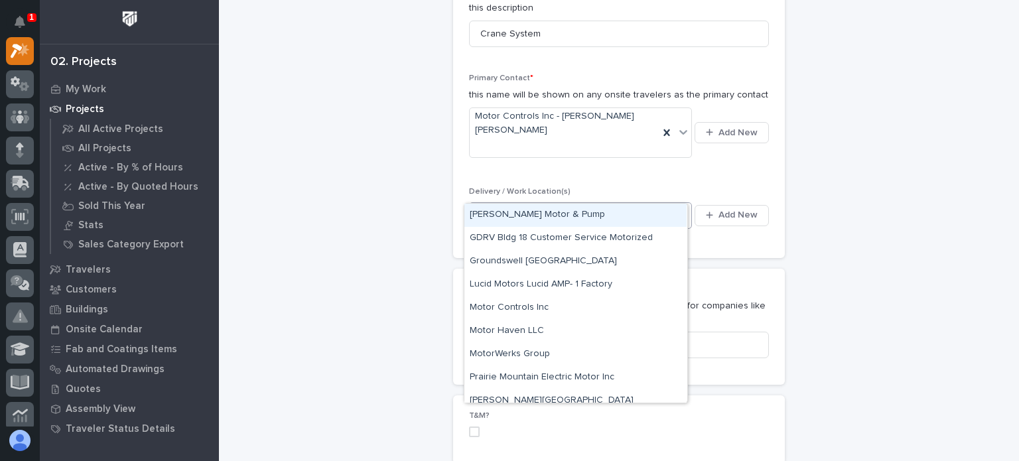
type input "*******"
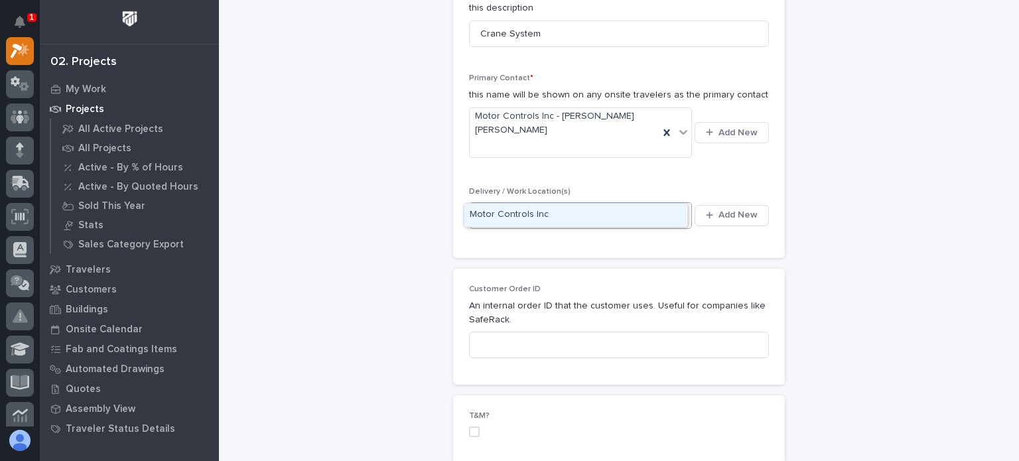
click at [531, 211] on div "Motor Controls Inc" at bounding box center [575, 215] width 222 height 23
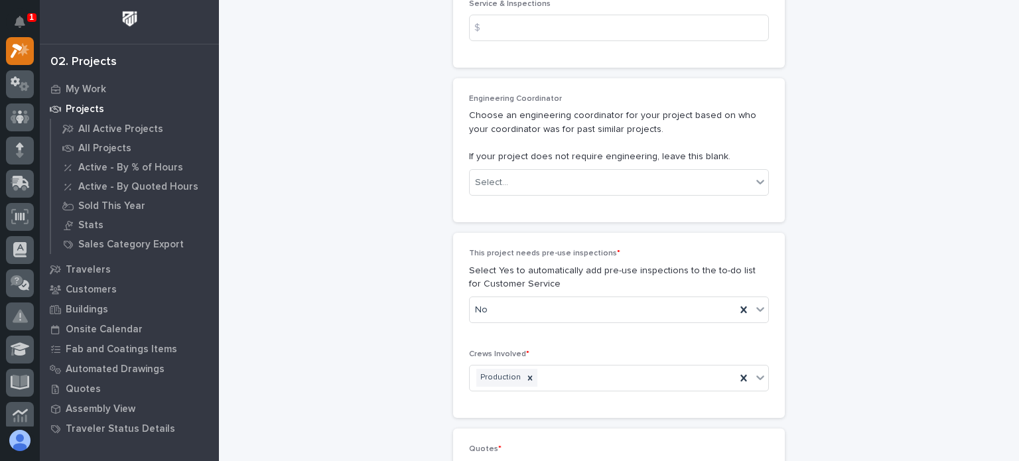
scroll to position [2519, 0]
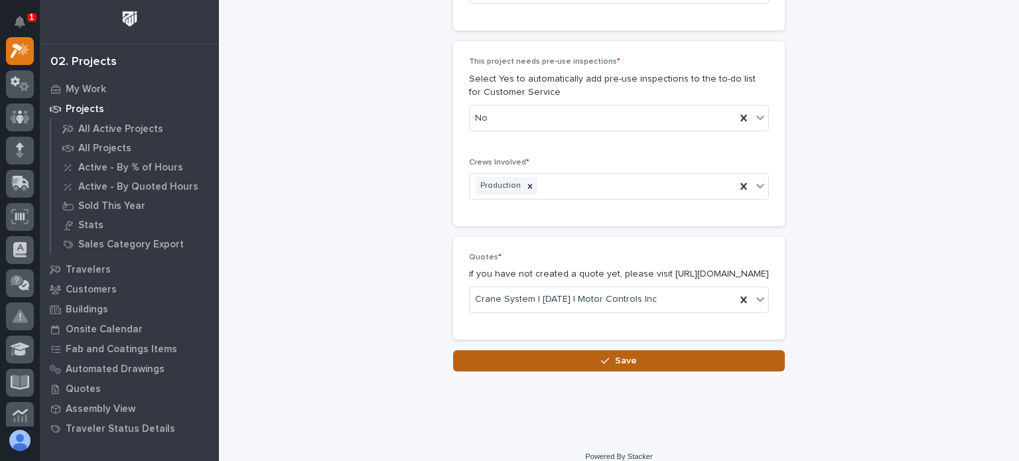
click at [726, 355] on button "Save" at bounding box center [619, 360] width 332 height 21
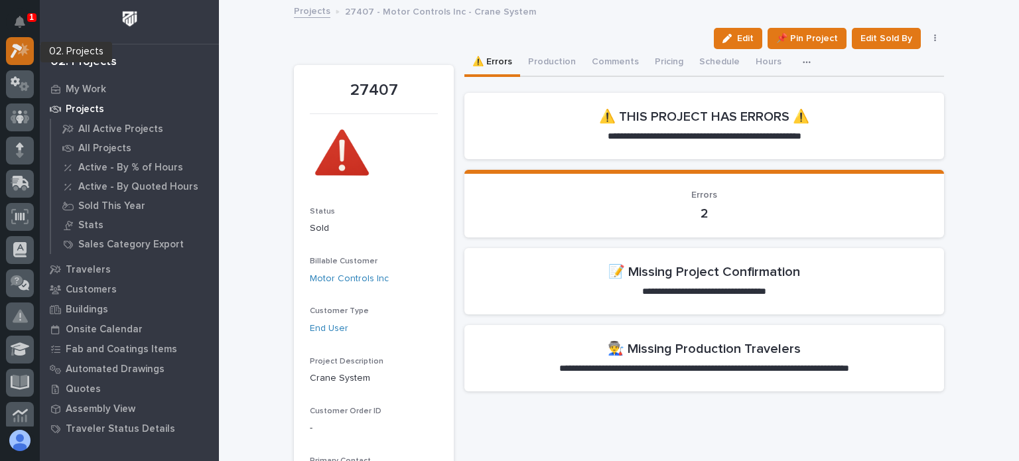
click at [32, 52] on div at bounding box center [20, 51] width 28 height 28
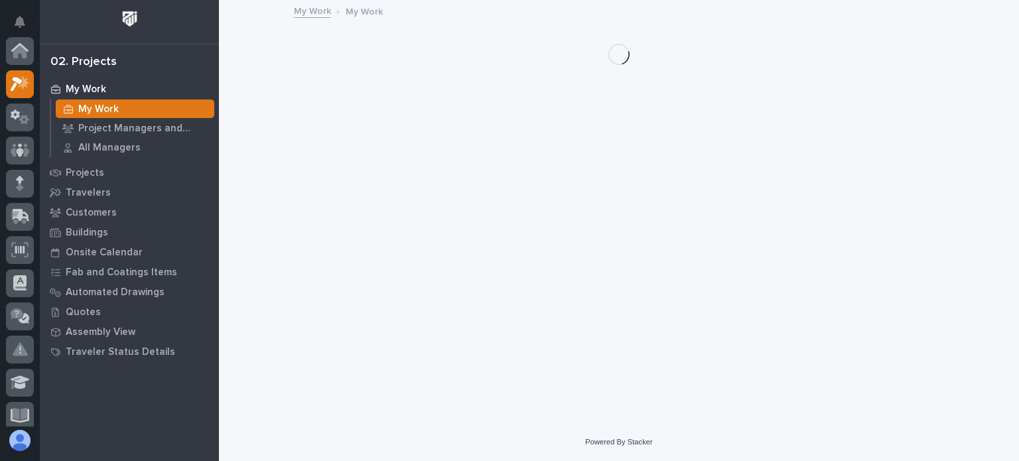
scroll to position [33, 0]
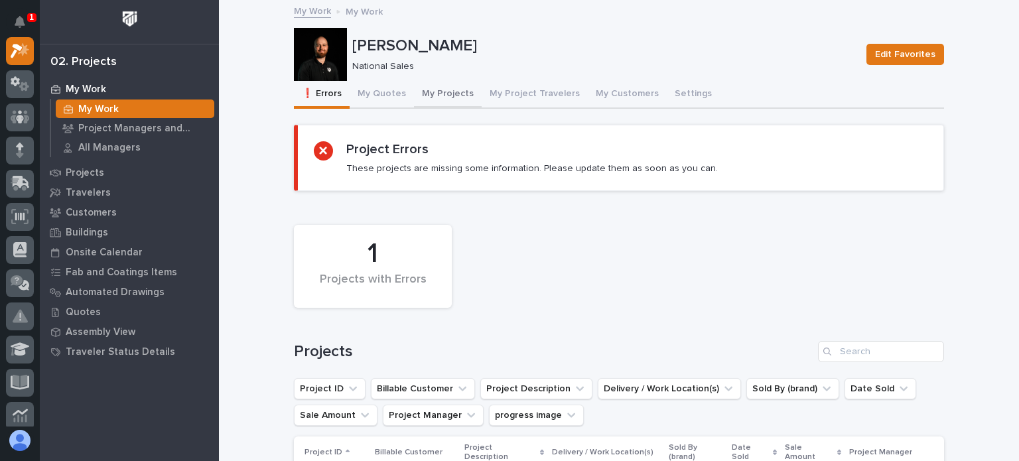
click at [436, 96] on button "My Projects" at bounding box center [448, 95] width 68 height 28
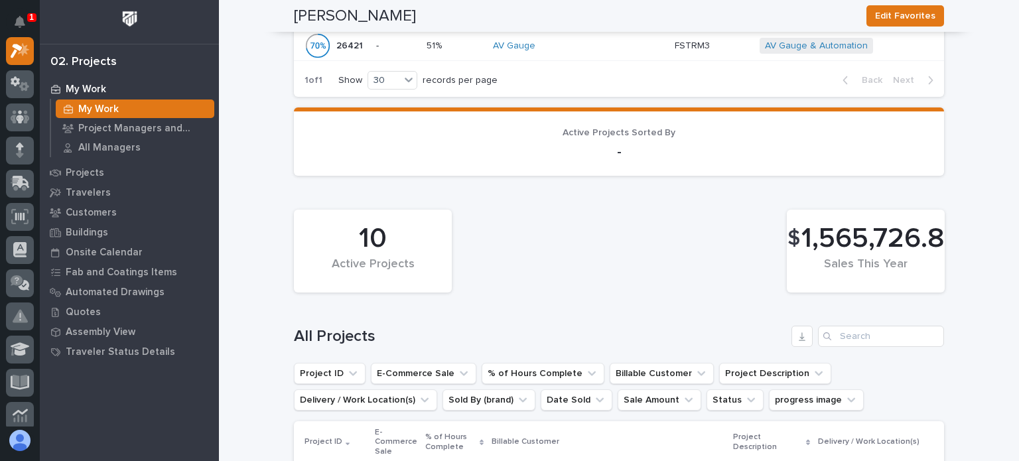
scroll to position [807, 0]
